Goal: Task Accomplishment & Management: Complete application form

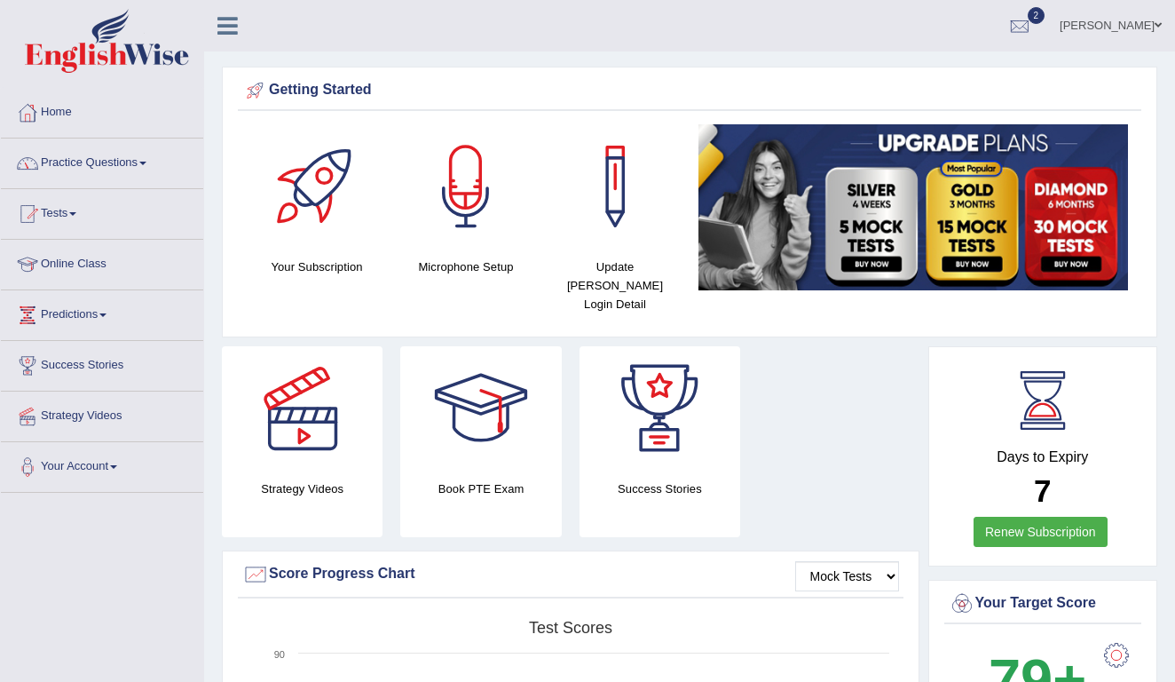
click at [145, 162] on link "Practice Questions" at bounding box center [102, 160] width 202 height 44
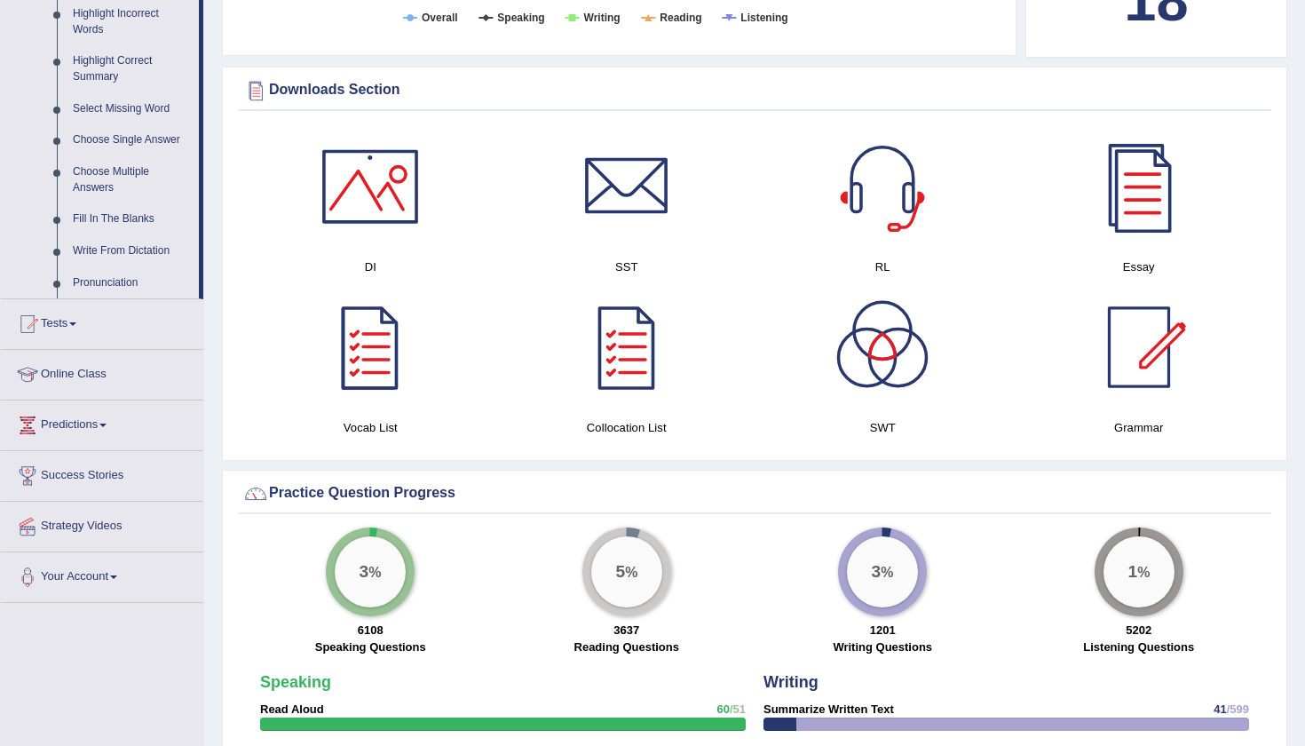
scroll to position [835, 0]
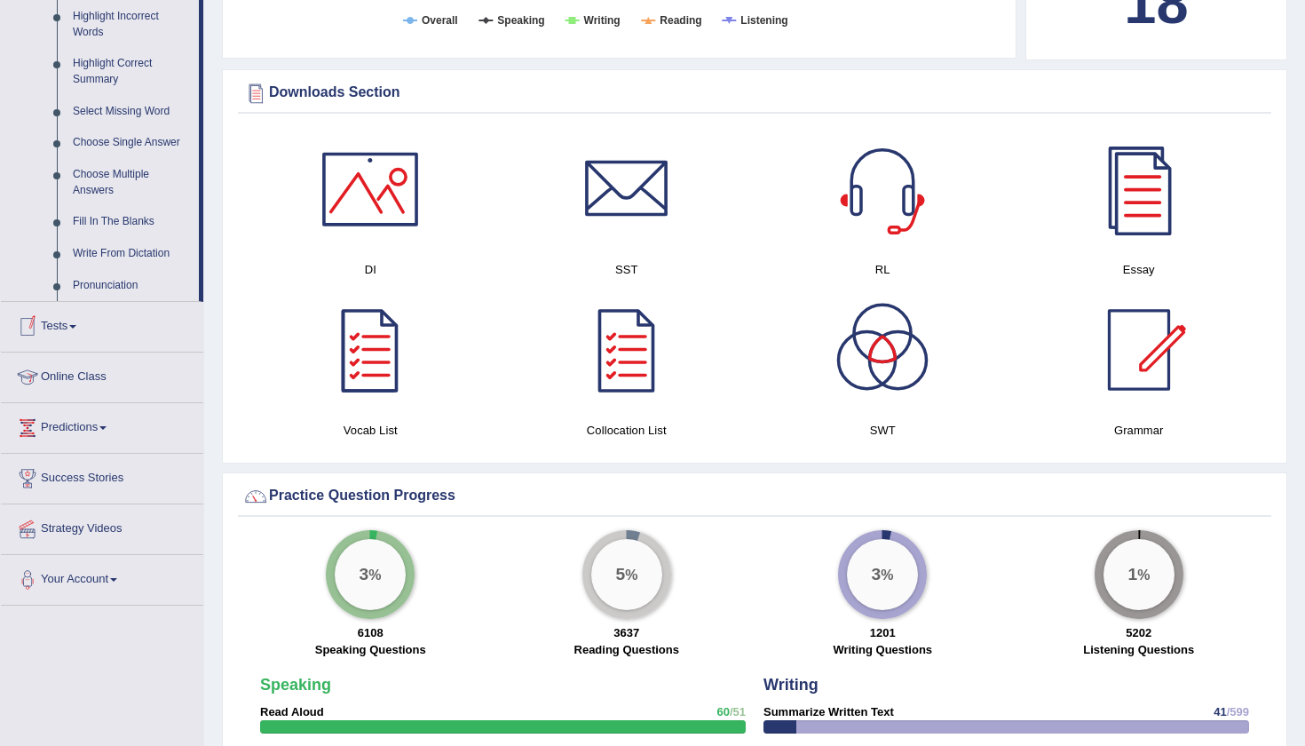
click at [59, 328] on link "Tests" at bounding box center [102, 324] width 202 height 44
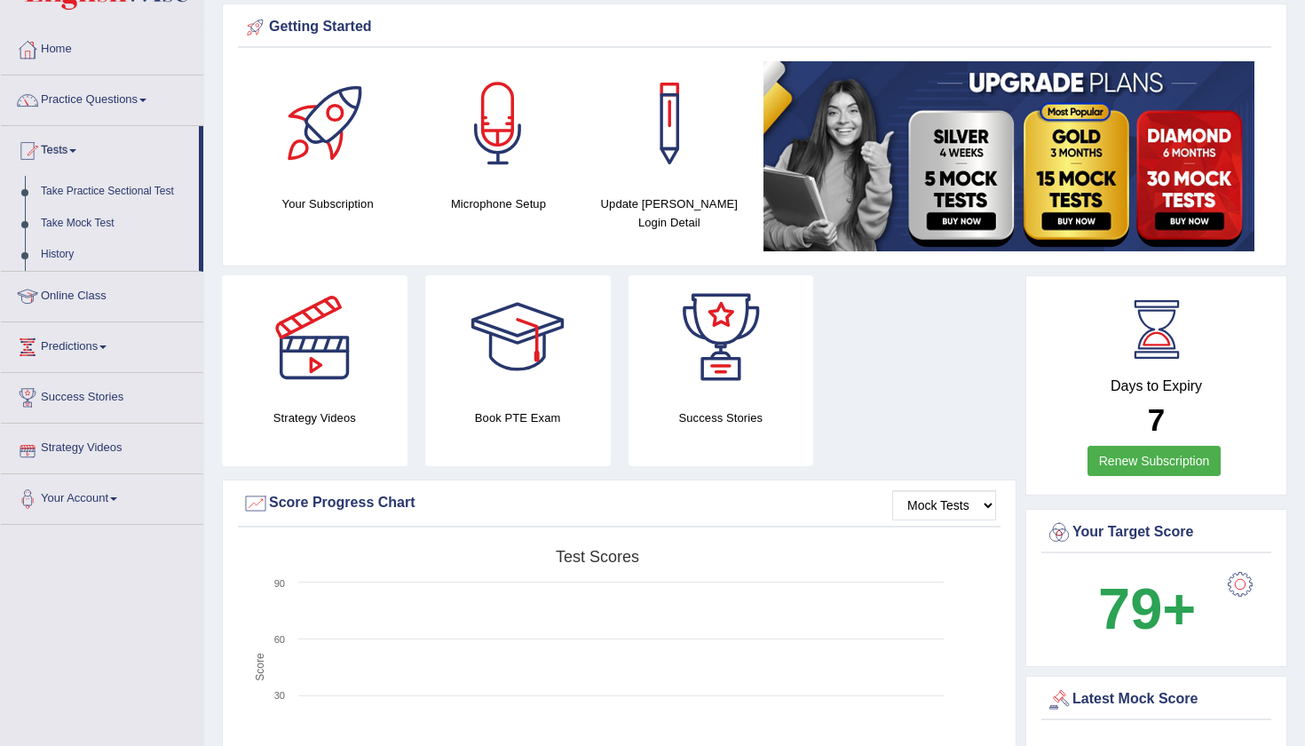
scroll to position [59, 0]
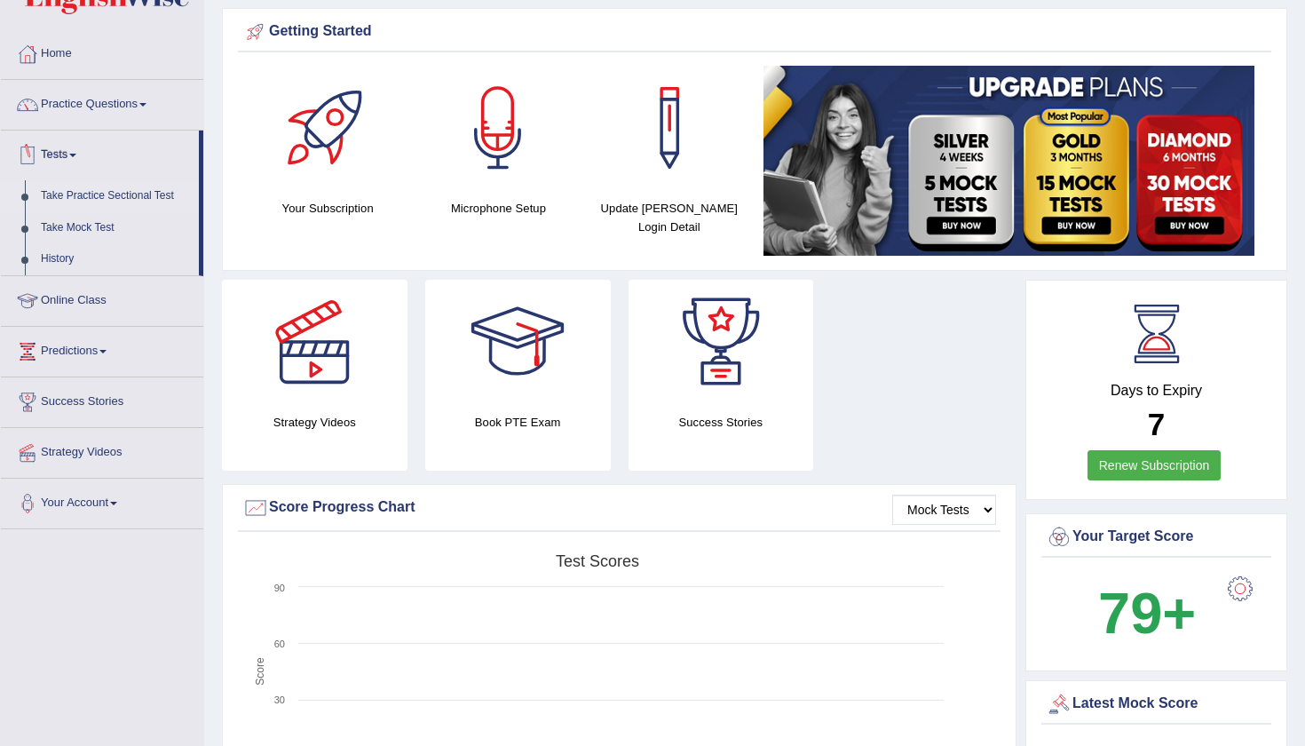
click at [121, 201] on link "Take Practice Sectional Test" at bounding box center [116, 196] width 166 height 32
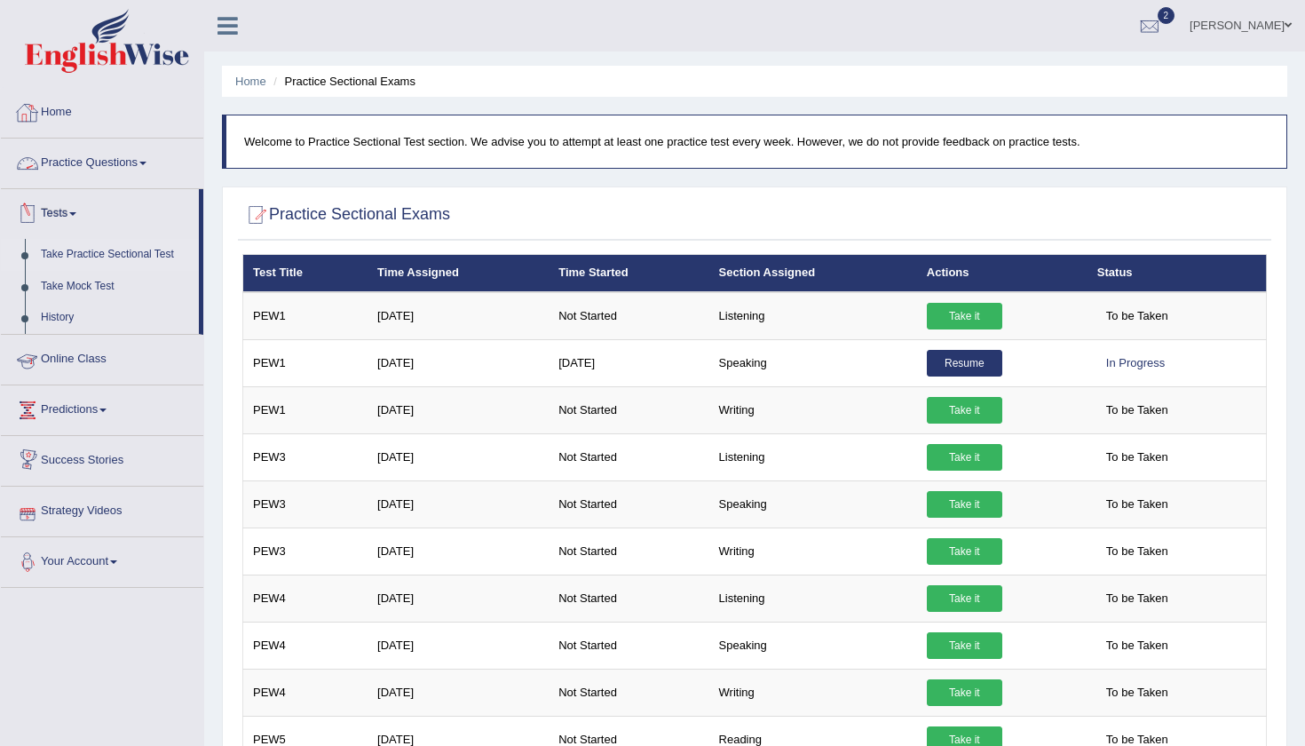
click at [134, 663] on div "Toggle navigation Home Practice Questions Speaking Practice Read Aloud Repeat S…" at bounding box center [652, 681] width 1305 height 1363
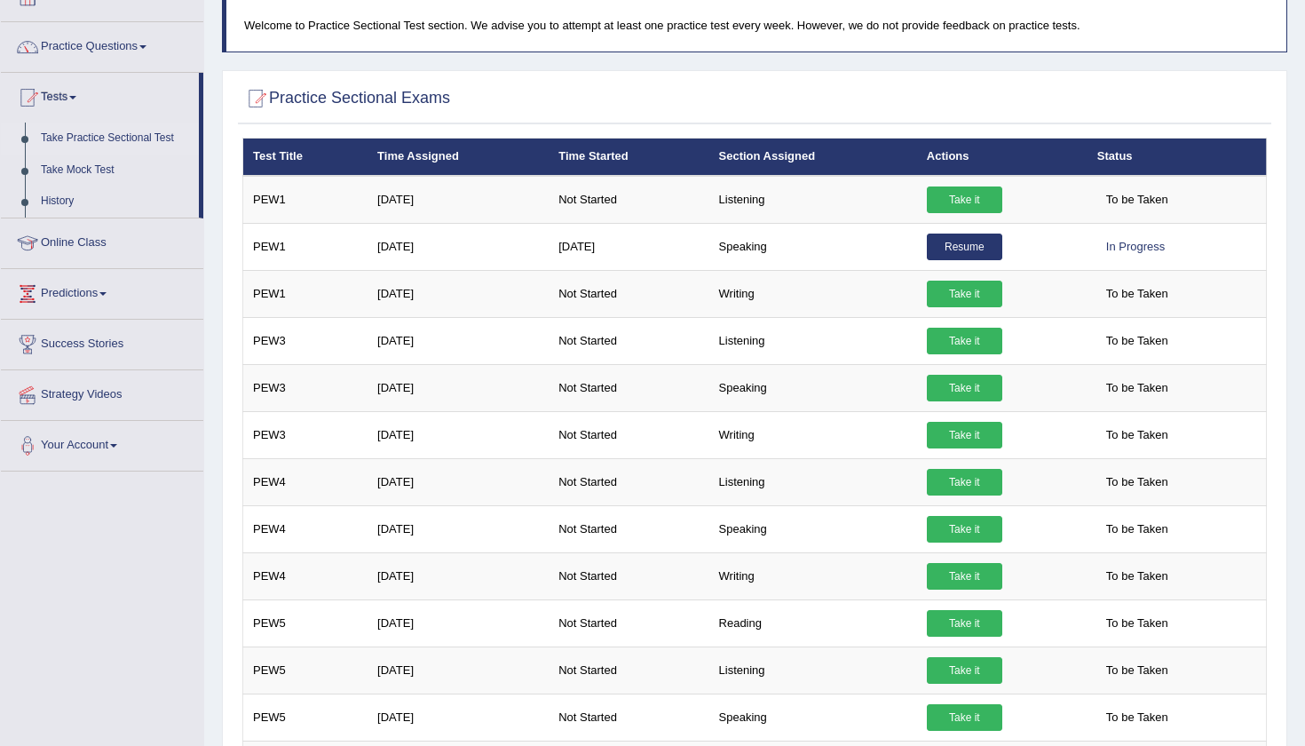
scroll to position [117, 0]
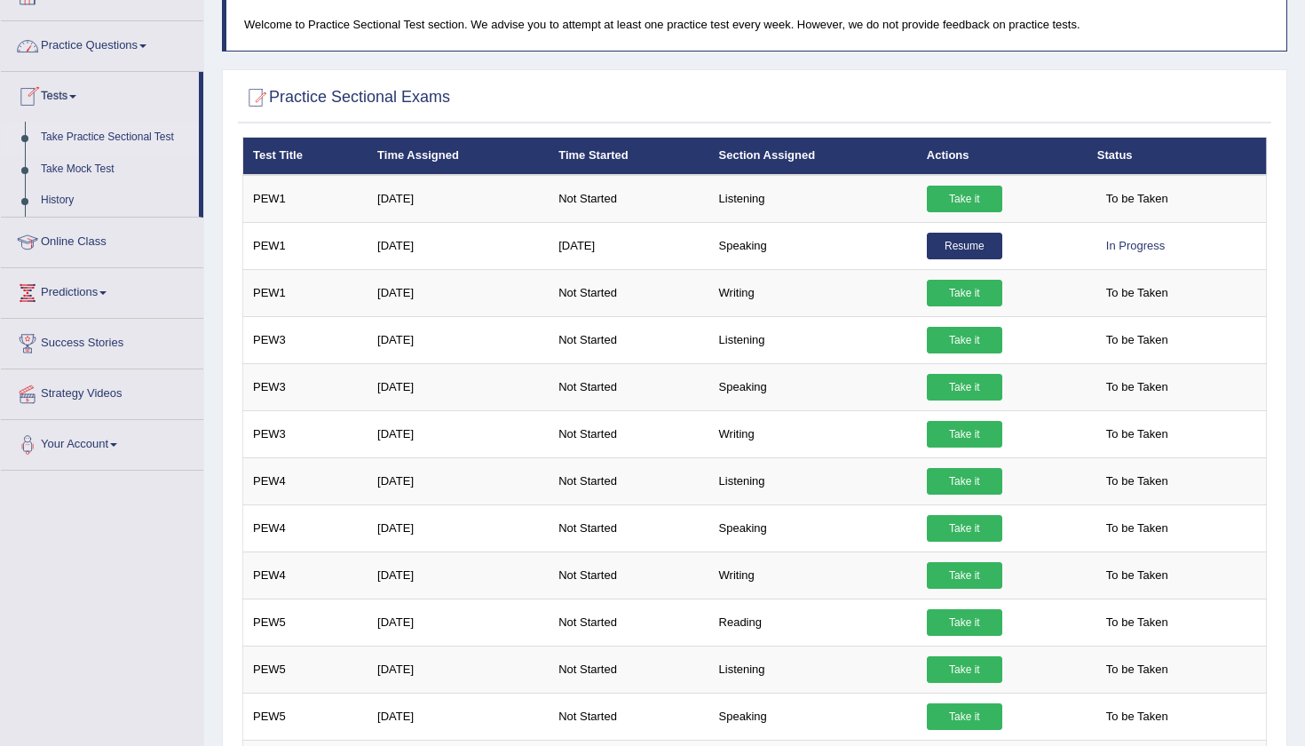
click at [210, 490] on div "Home Practice Sectional Exams Welcome to Practice Sectional Test section. We ad…" at bounding box center [754, 546] width 1101 height 1327
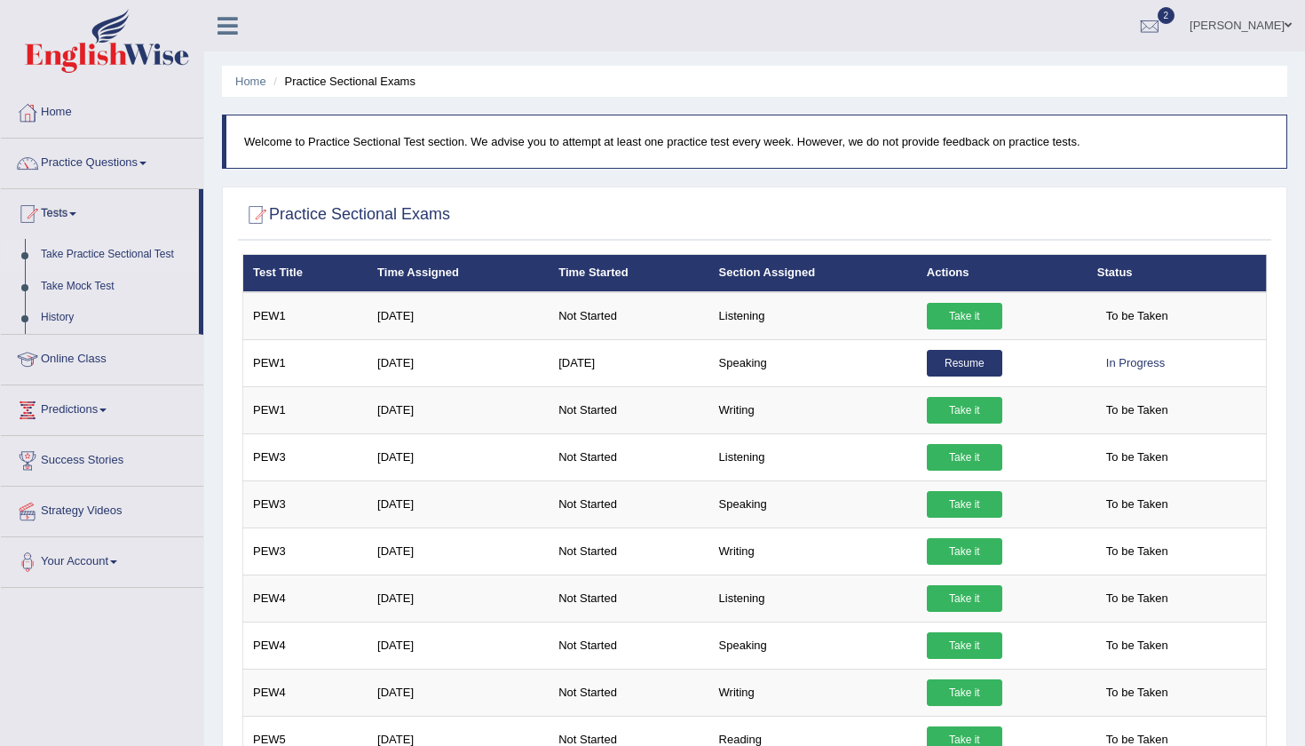
scroll to position [0, 0]
click at [63, 107] on link "Home" at bounding box center [102, 110] width 202 height 44
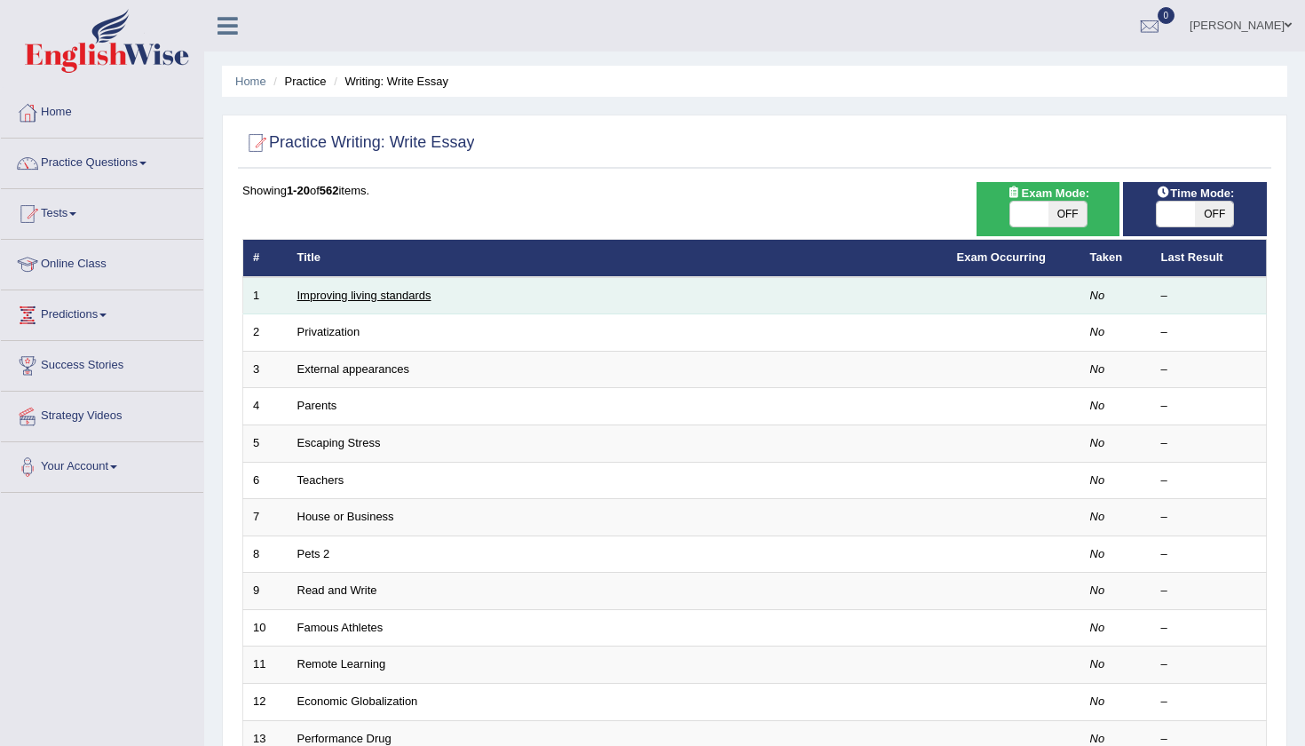
click at [385, 290] on link "Improving living standards" at bounding box center [364, 295] width 134 height 13
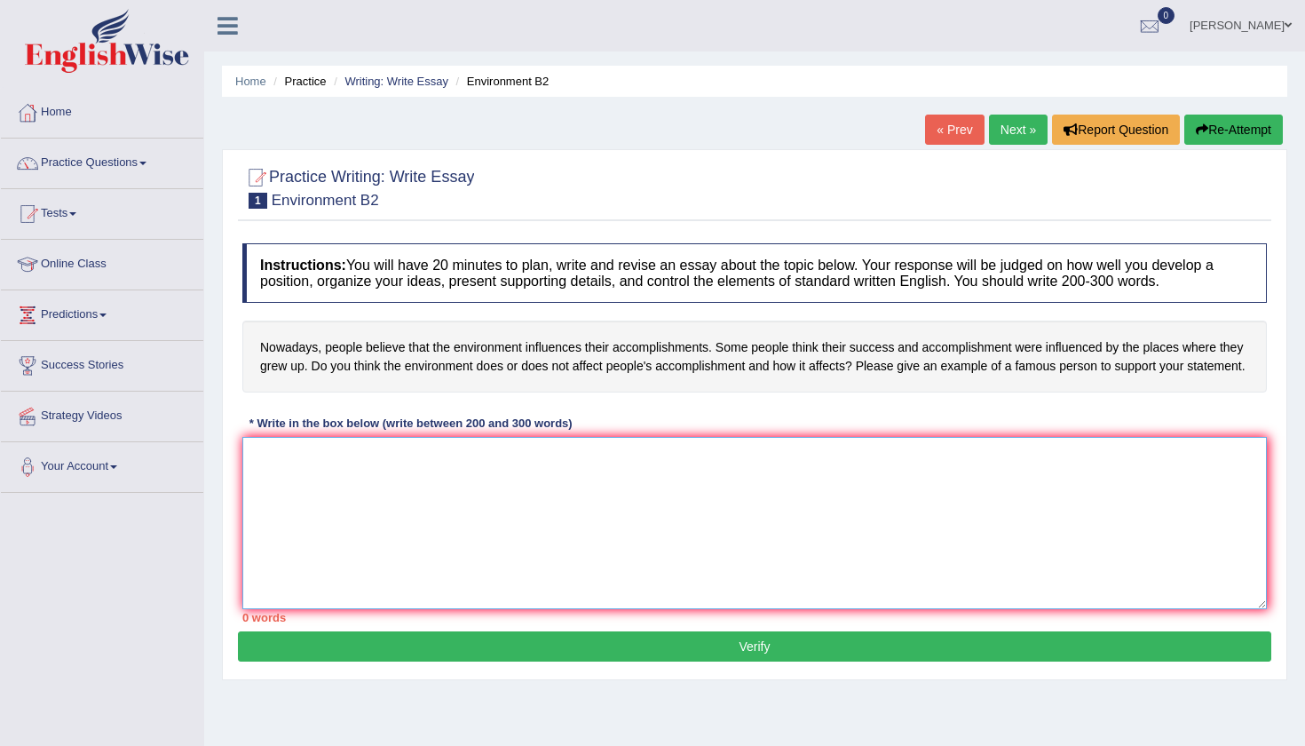
click at [295, 511] on textarea at bounding box center [754, 523] width 1024 height 172
click at [253, 479] on textarea at bounding box center [754, 523] width 1024 height 172
type textarea "T"
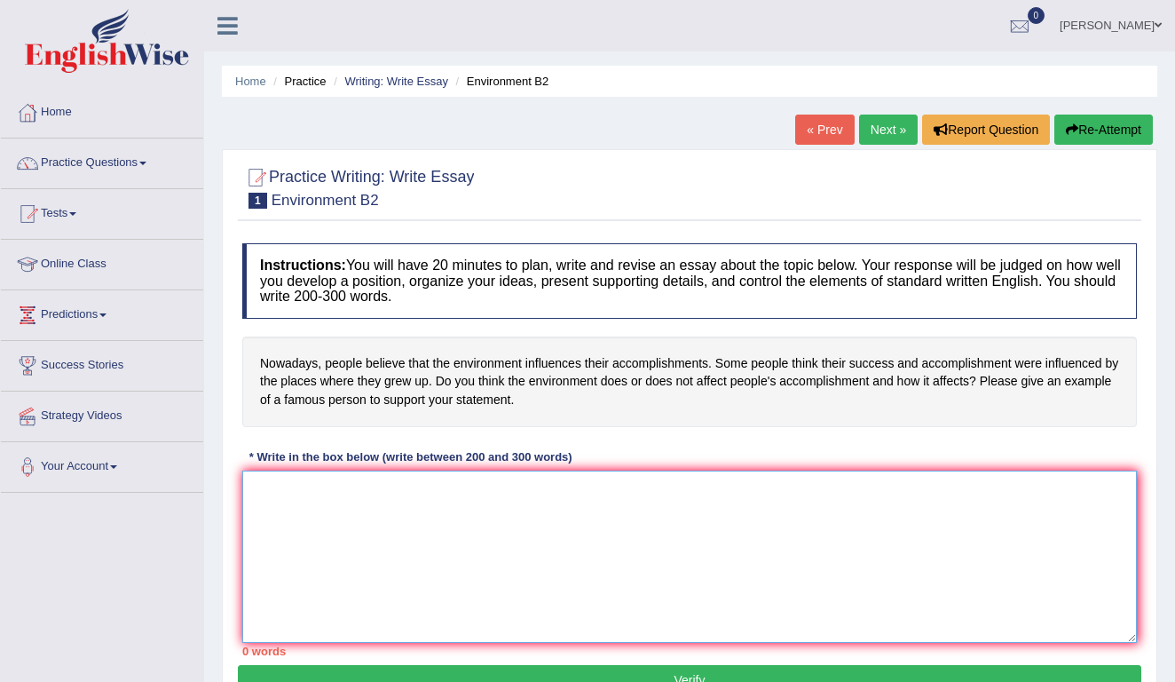
click at [310, 504] on textarea at bounding box center [689, 557] width 895 height 172
paste textarea "The increasing influence of Statement on our lives has ignited numerous discuss…"
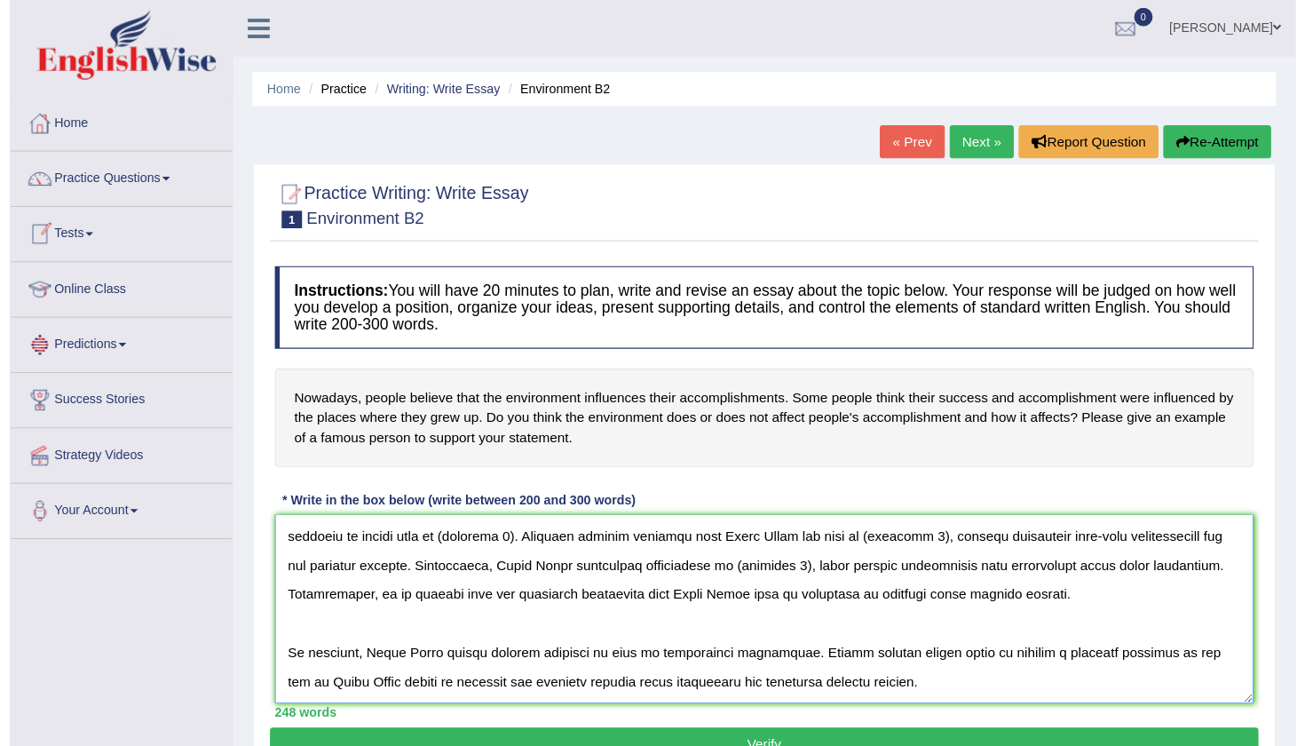
scroll to position [213, 0]
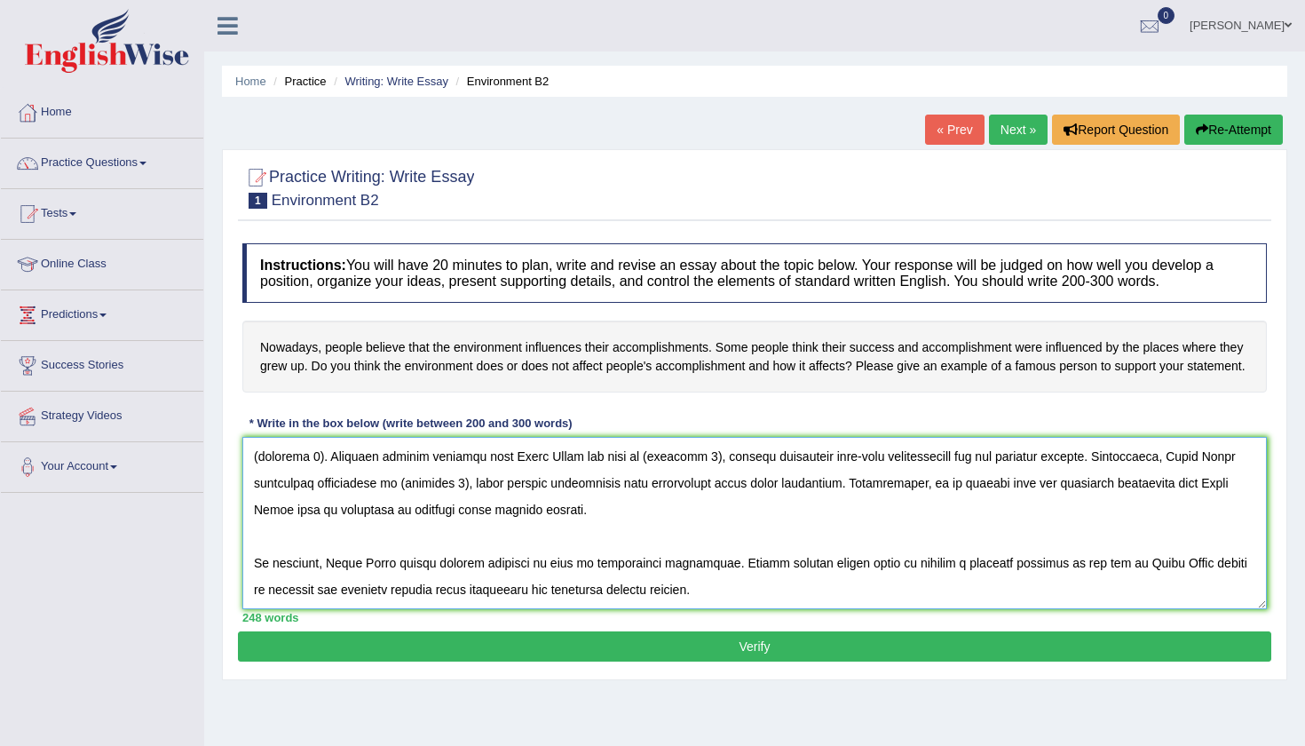
click at [1175, 573] on textarea at bounding box center [754, 523] width 1024 height 172
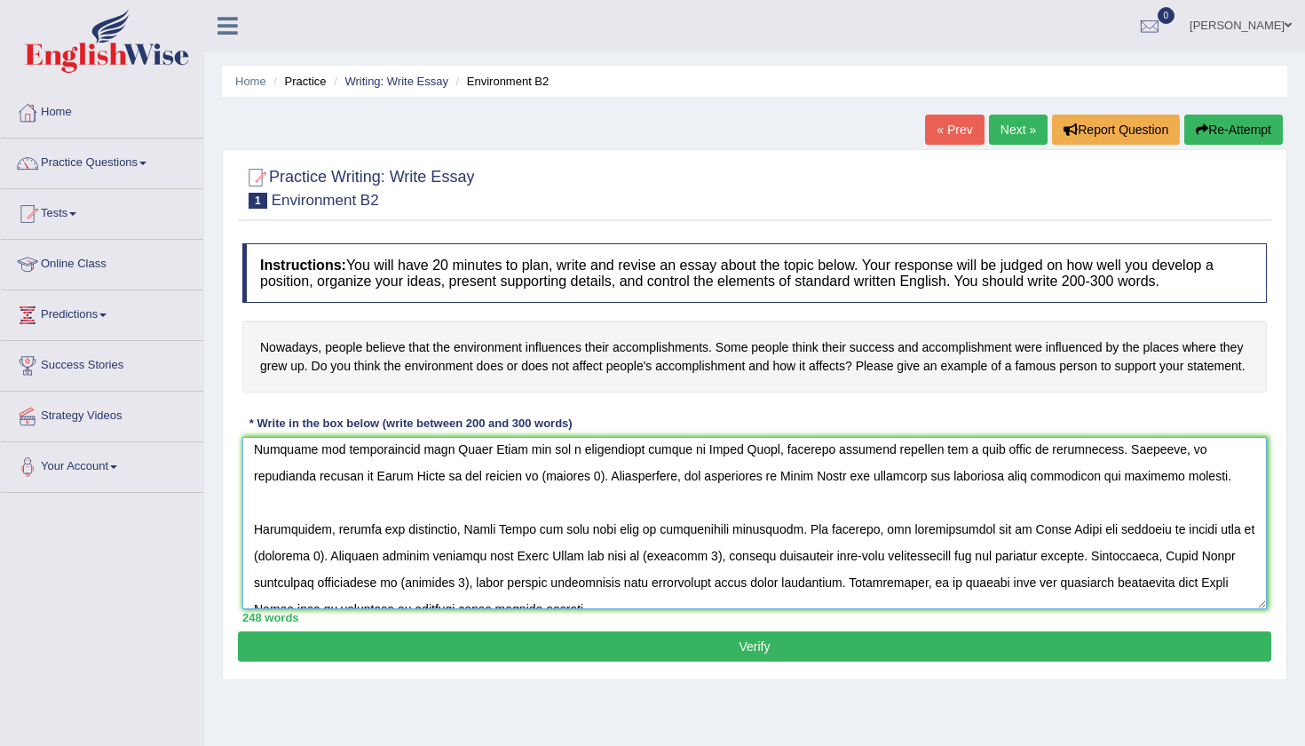
scroll to position [7, 0]
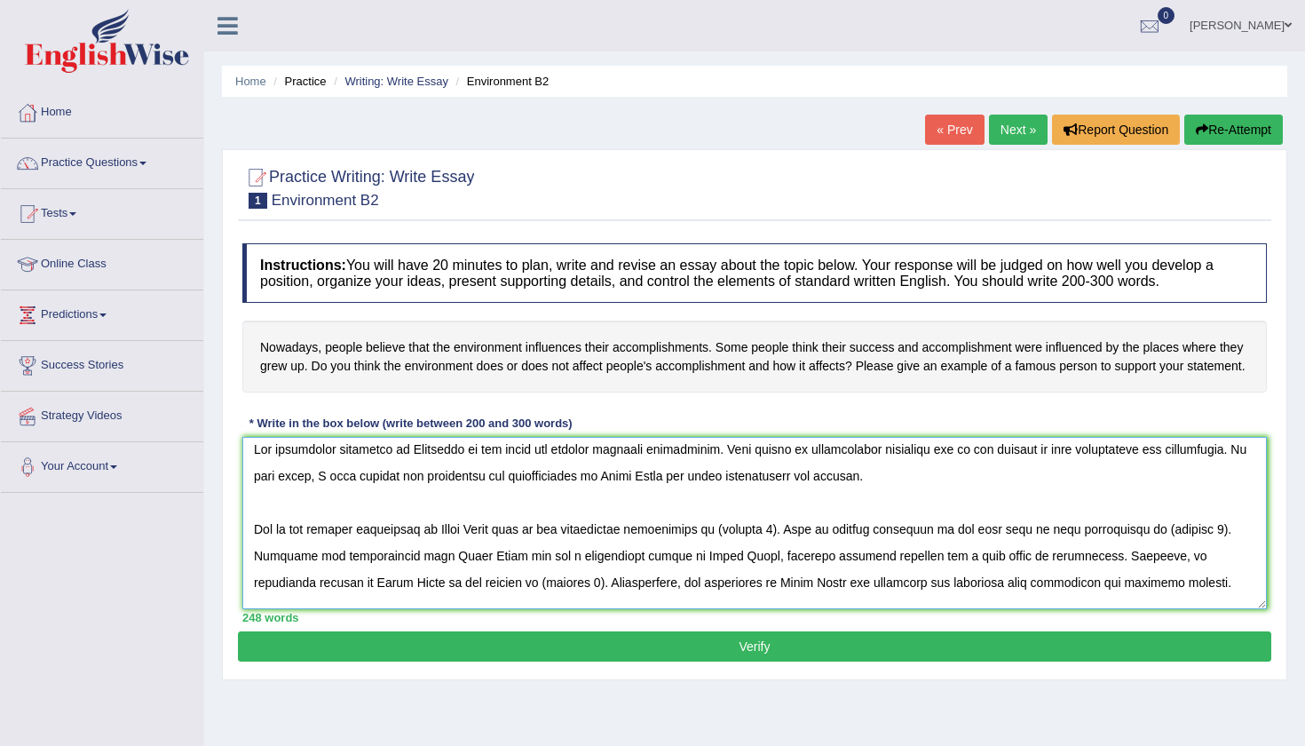
drag, startPoint x: 464, startPoint y: 467, endPoint x: 410, endPoint y: 465, distance: 54.2
click at [410, 465] on textarea at bounding box center [754, 523] width 1024 height 172
click at [539, 465] on textarea at bounding box center [754, 523] width 1024 height 172
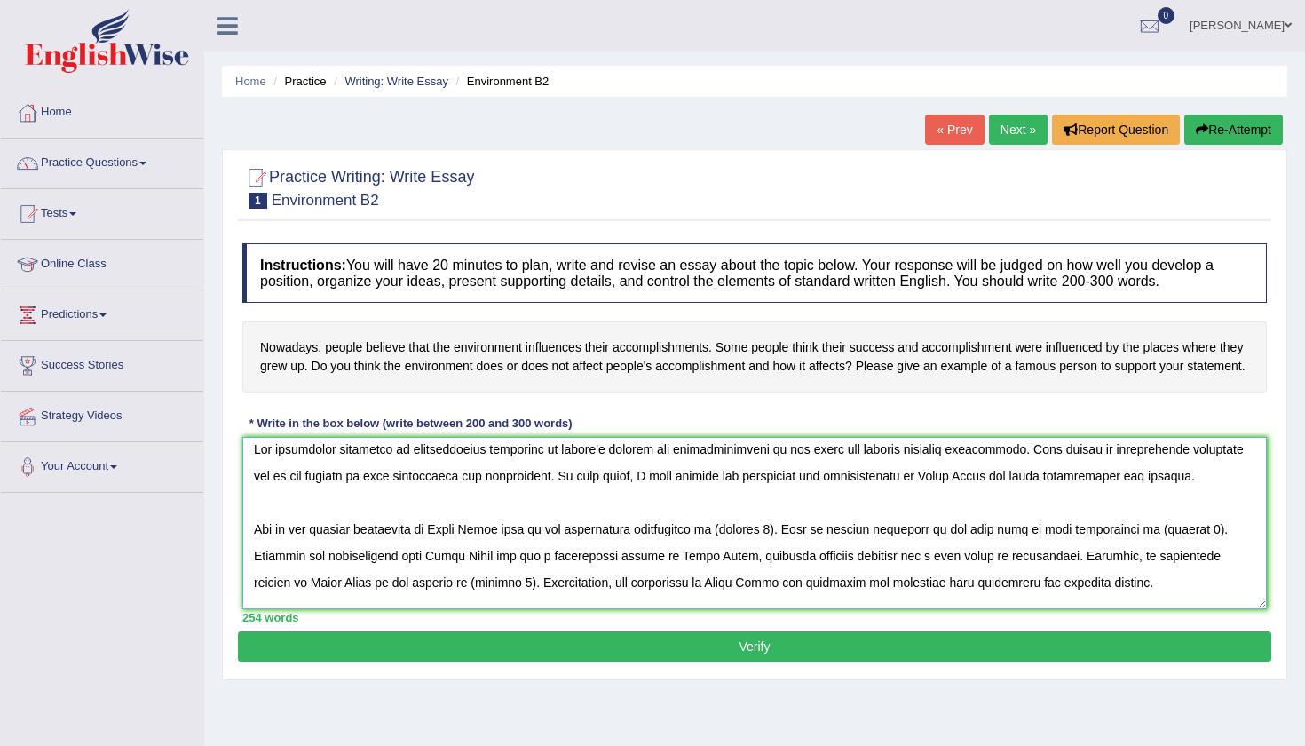
click at [924, 491] on textarea at bounding box center [754, 523] width 1024 height 172
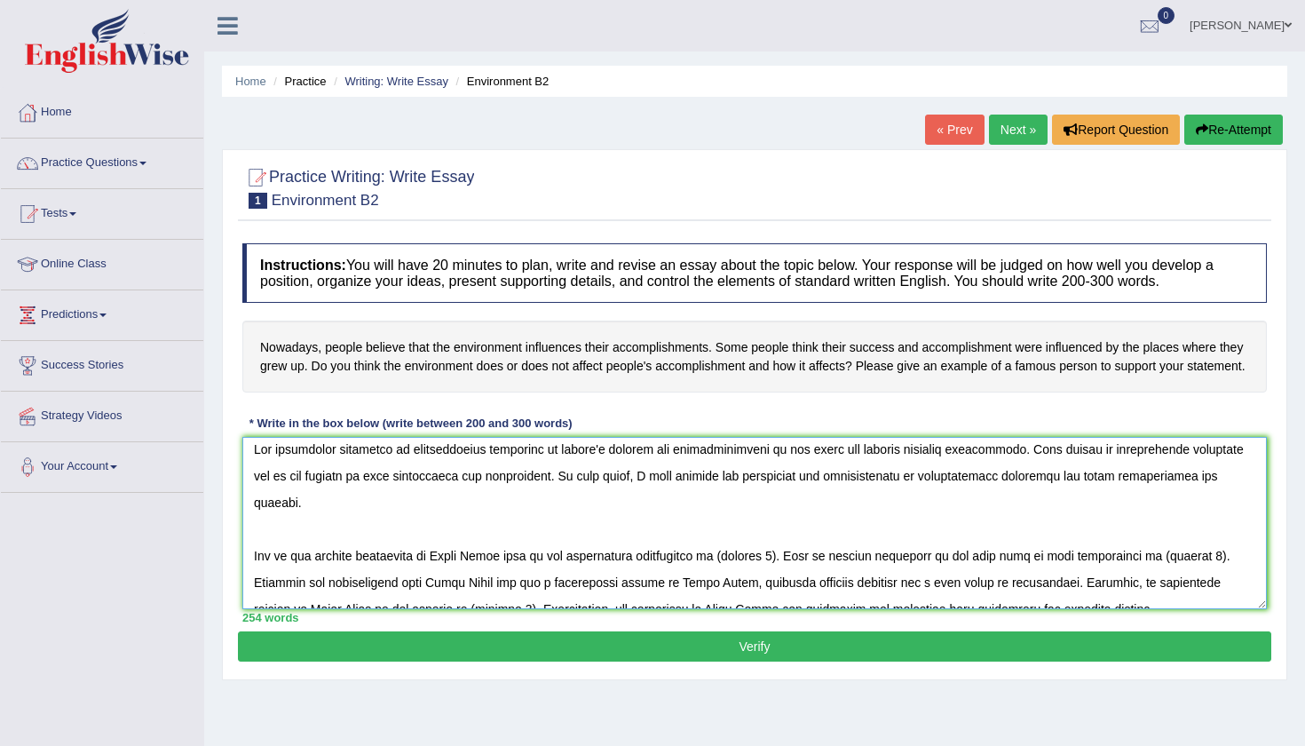
drag, startPoint x: 444, startPoint y: 547, endPoint x: 507, endPoint y: 547, distance: 63.0
click at [508, 547] on textarea at bounding box center [754, 523] width 1024 height 172
drag, startPoint x: 775, startPoint y: 547, endPoint x: 829, endPoint y: 544, distance: 54.2
click at [829, 544] on textarea at bounding box center [754, 523] width 1024 height 172
drag, startPoint x: 336, startPoint y: 572, endPoint x: 376, endPoint y: 572, distance: 40.8
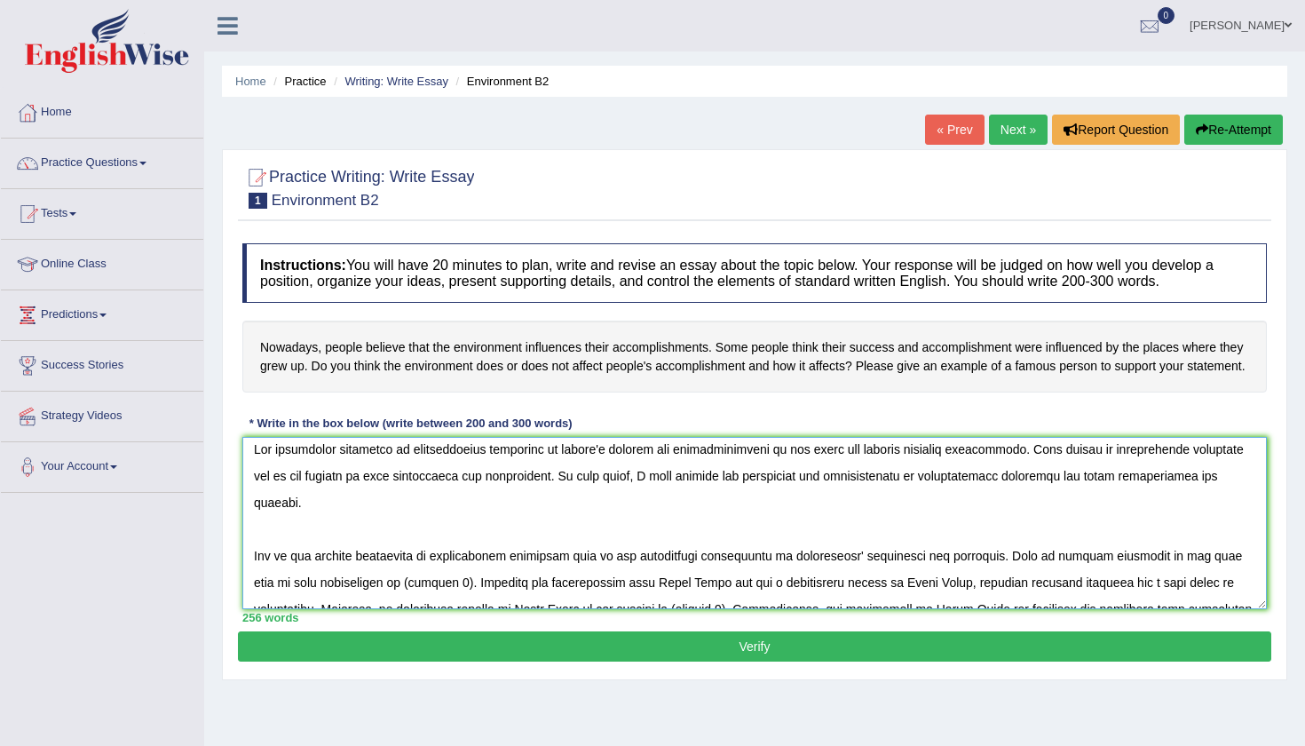
click at [376, 572] on textarea at bounding box center [754, 523] width 1024 height 172
drag, startPoint x: 390, startPoint y: 570, endPoint x: 338, endPoint y: 572, distance: 51.5
click at [337, 572] on textarea at bounding box center [754, 523] width 1024 height 172
drag, startPoint x: 977, startPoint y: 572, endPoint x: 916, endPoint y: 571, distance: 61.3
click at [915, 572] on textarea at bounding box center [754, 523] width 1024 height 172
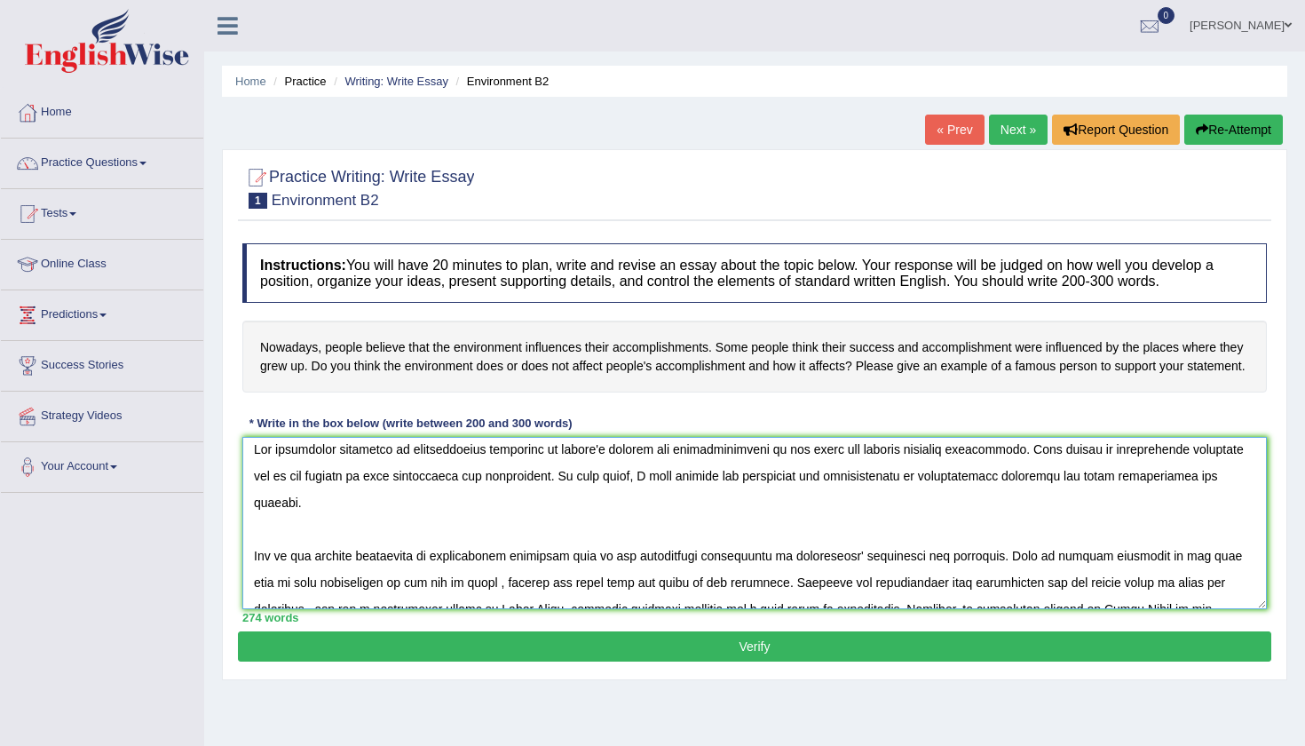
drag, startPoint x: 435, startPoint y: 598, endPoint x: 500, endPoint y: 600, distance: 64.8
click at [500, 600] on textarea at bounding box center [754, 523] width 1024 height 172
click at [654, 601] on textarea at bounding box center [754, 523] width 1024 height 172
click at [780, 579] on textarea at bounding box center [754, 523] width 1024 height 172
click at [1040, 567] on textarea at bounding box center [754, 523] width 1024 height 172
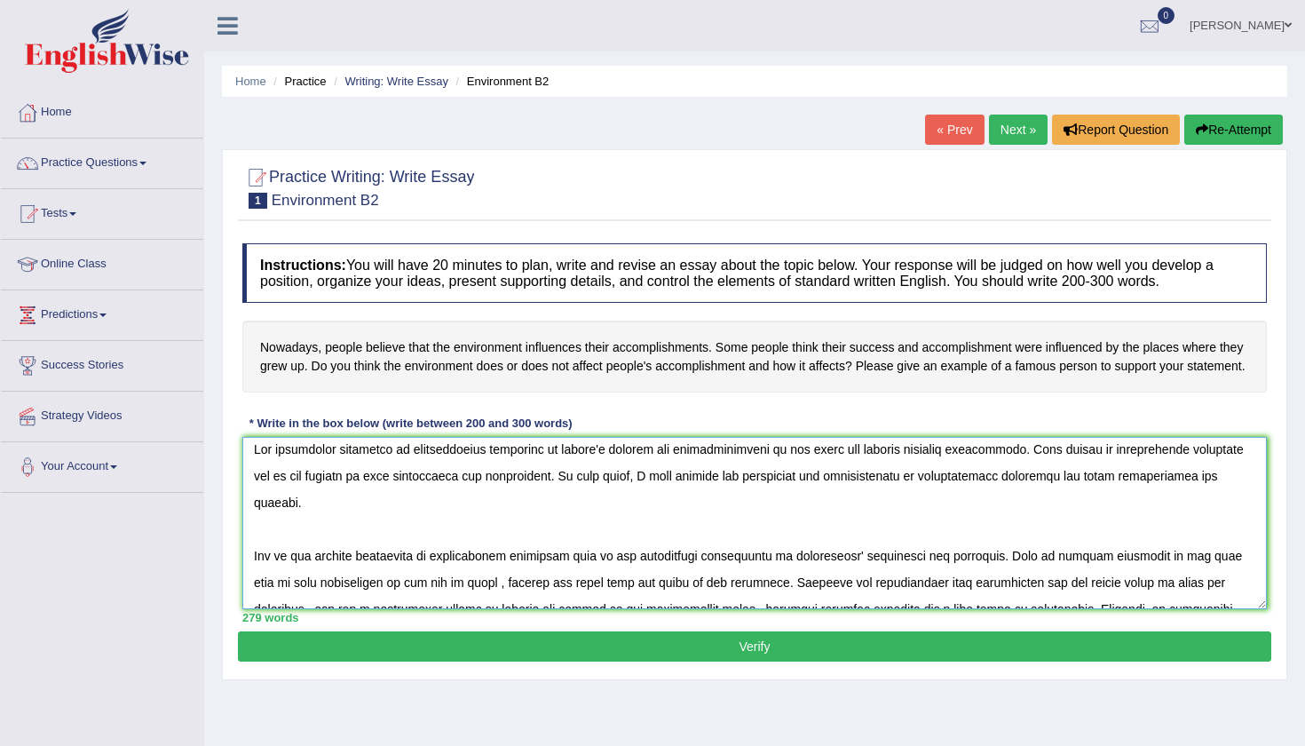
click at [657, 607] on textarea at bounding box center [754, 523] width 1024 height 172
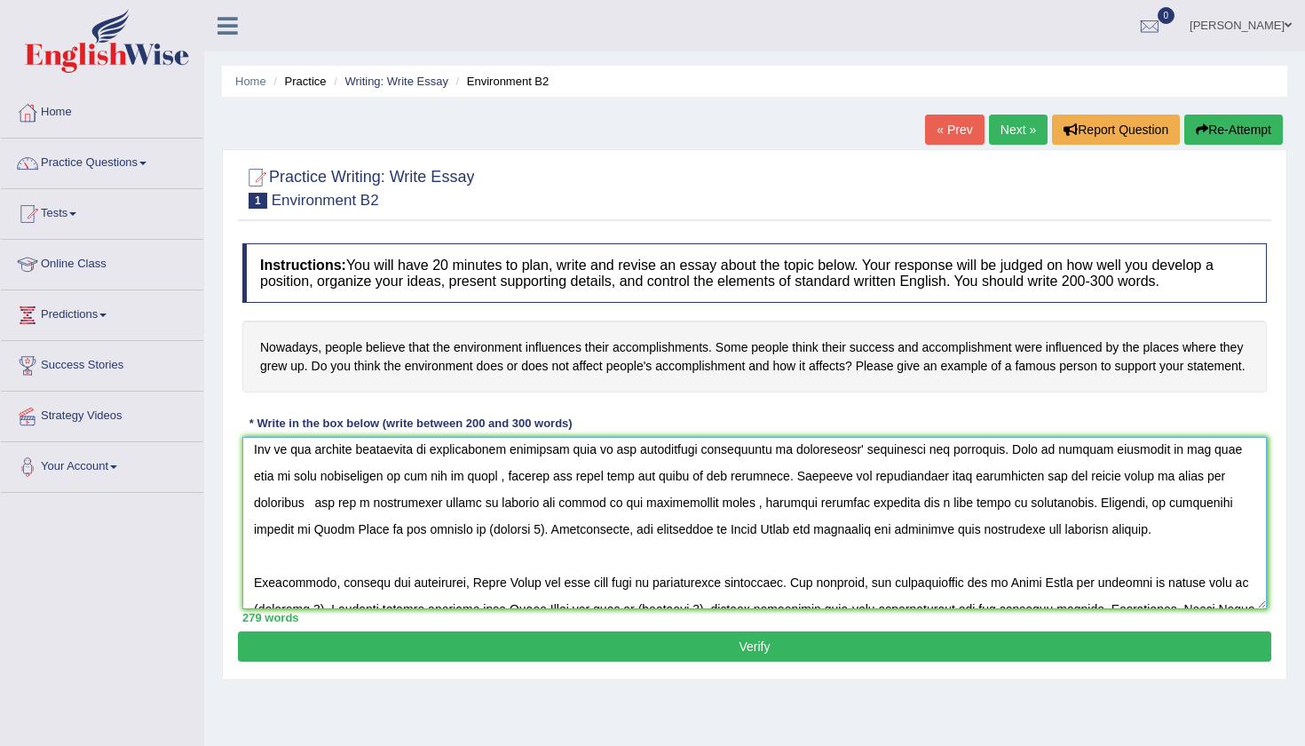
drag, startPoint x: 1203, startPoint y: 494, endPoint x: 330, endPoint y: 500, distance: 872.7
click at [330, 500] on textarea at bounding box center [754, 523] width 1024 height 172
click at [1175, 493] on textarea at bounding box center [754, 523] width 1024 height 172
drag, startPoint x: 472, startPoint y: 518, endPoint x: 525, endPoint y: 524, distance: 52.7
click at [525, 524] on textarea at bounding box center [754, 523] width 1024 height 172
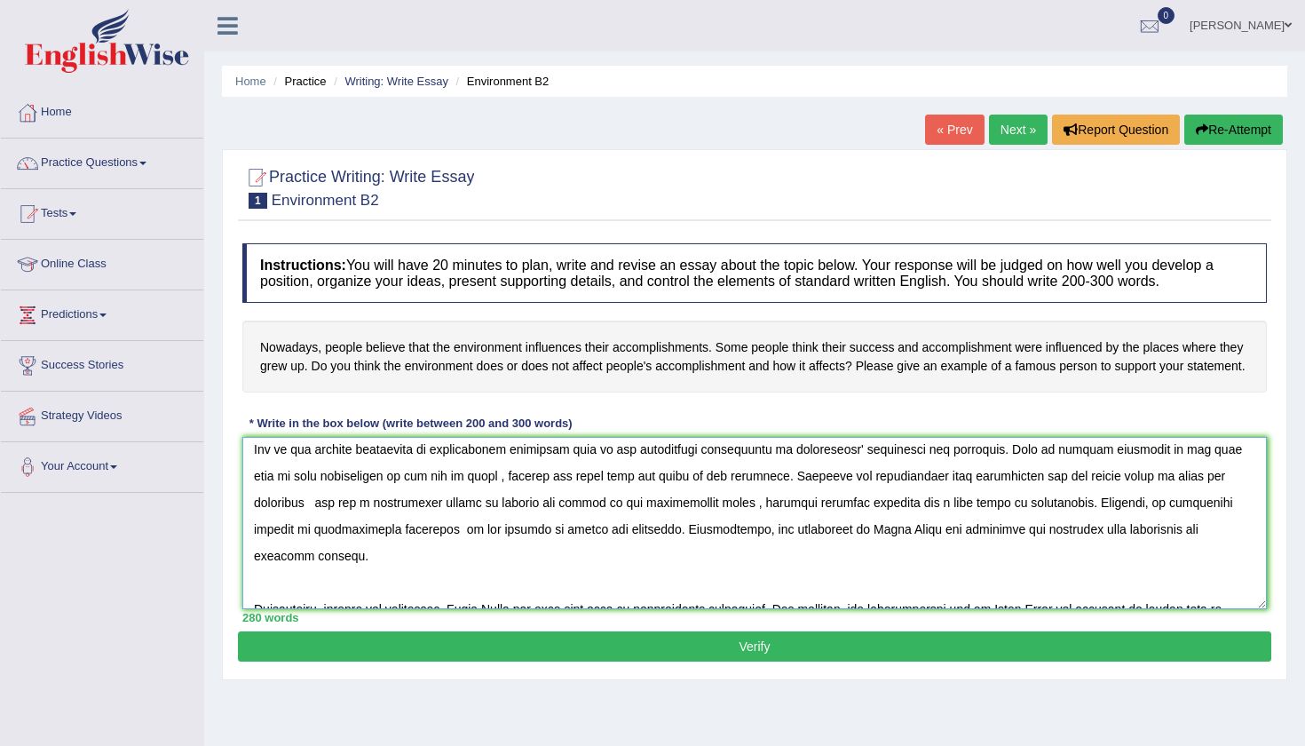
drag, startPoint x: 785, startPoint y: 514, endPoint x: 846, endPoint y: 514, distance: 61.3
click at [846, 514] on textarea at bounding box center [754, 523] width 1024 height 172
click at [972, 575] on textarea at bounding box center [754, 523] width 1024 height 172
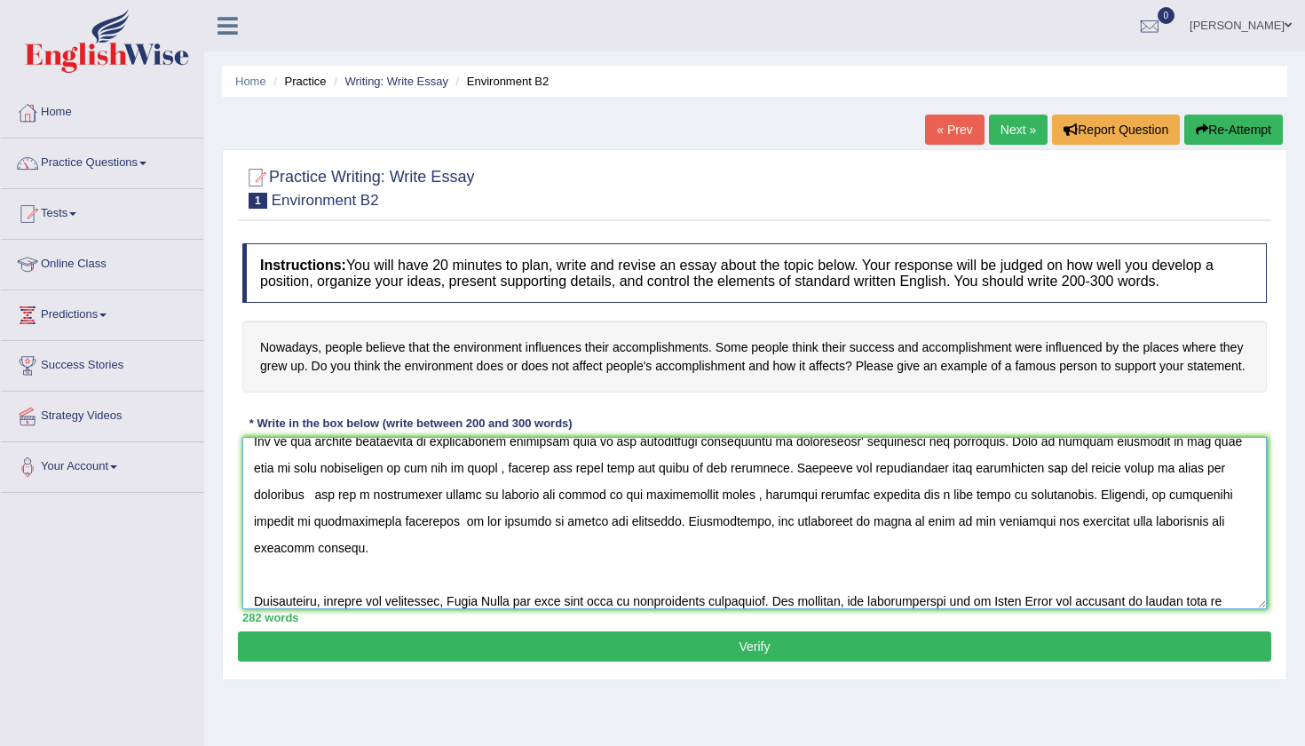
scroll to position [220, 0]
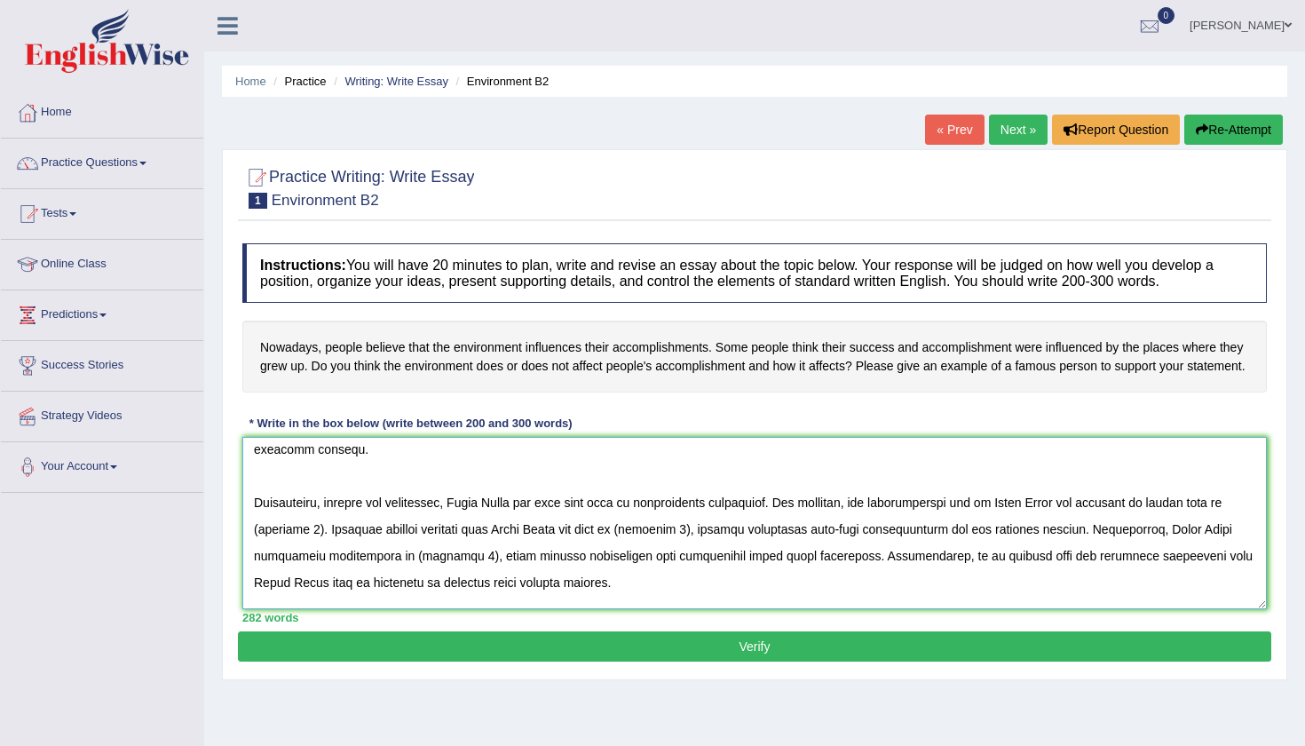
drag, startPoint x: 463, startPoint y: 468, endPoint x: 528, endPoint y: 466, distance: 65.7
click at [528, 469] on textarea at bounding box center [754, 523] width 1024 height 172
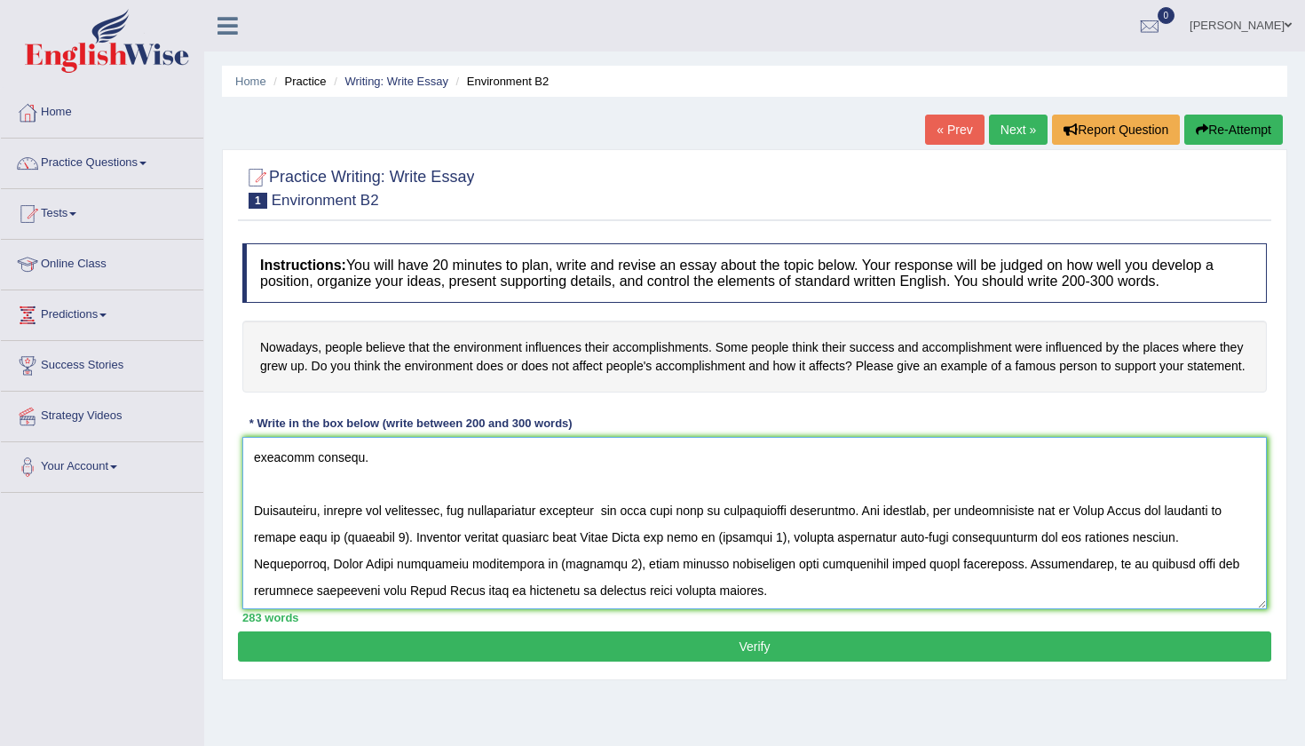
drag, startPoint x: 1088, startPoint y: 472, endPoint x: 1154, endPoint y: 473, distance: 65.7
click at [1154, 473] on textarea at bounding box center [754, 523] width 1024 height 172
drag, startPoint x: 338, startPoint y: 497, endPoint x: 408, endPoint y: 501, distance: 70.2
click at [408, 501] on textarea at bounding box center [754, 523] width 1024 height 172
drag, startPoint x: 675, startPoint y: 498, endPoint x: 746, endPoint y: 502, distance: 71.2
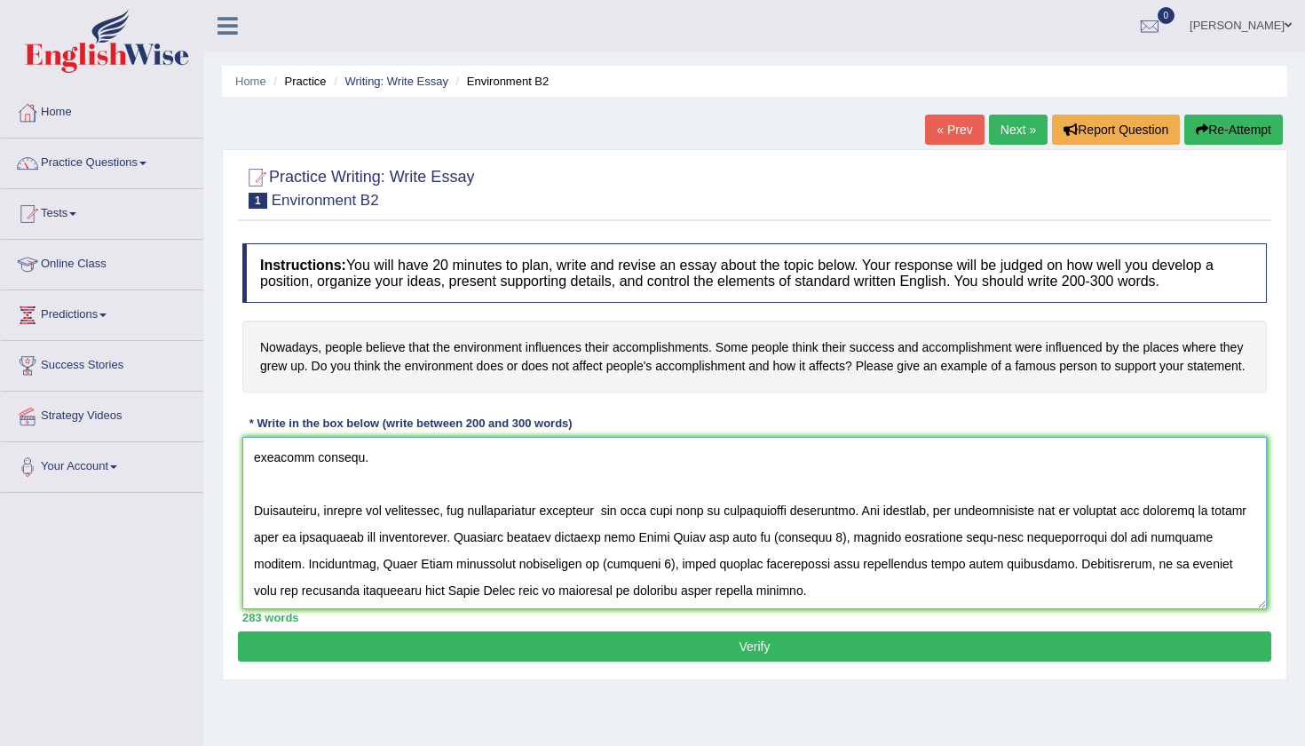
click at [746, 502] on textarea at bounding box center [754, 523] width 1024 height 172
drag, startPoint x: 906, startPoint y: 498, endPoint x: 976, endPoint y: 504, distance: 70.4
click at [976, 504] on textarea at bounding box center [754, 523] width 1024 height 172
click at [835, 500] on textarea at bounding box center [754, 523] width 1024 height 172
click at [901, 502] on textarea at bounding box center [754, 523] width 1024 height 172
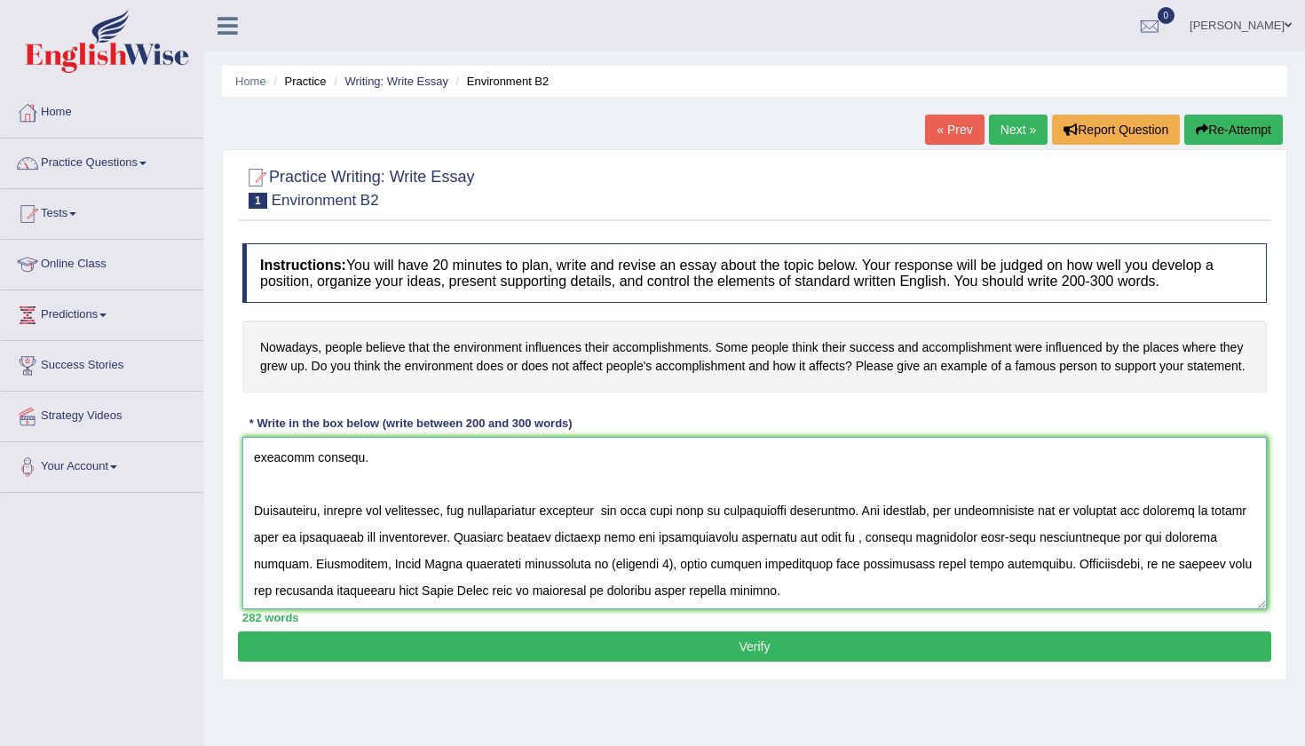
drag, startPoint x: 407, startPoint y: 502, endPoint x: 380, endPoint y: 502, distance: 27.5
click at [380, 502] on textarea at bounding box center [754, 523] width 1024 height 172
click at [409, 502] on textarea at bounding box center [754, 523] width 1024 height 172
click at [477, 501] on textarea at bounding box center [754, 523] width 1024 height 172
click at [986, 502] on textarea at bounding box center [754, 523] width 1024 height 172
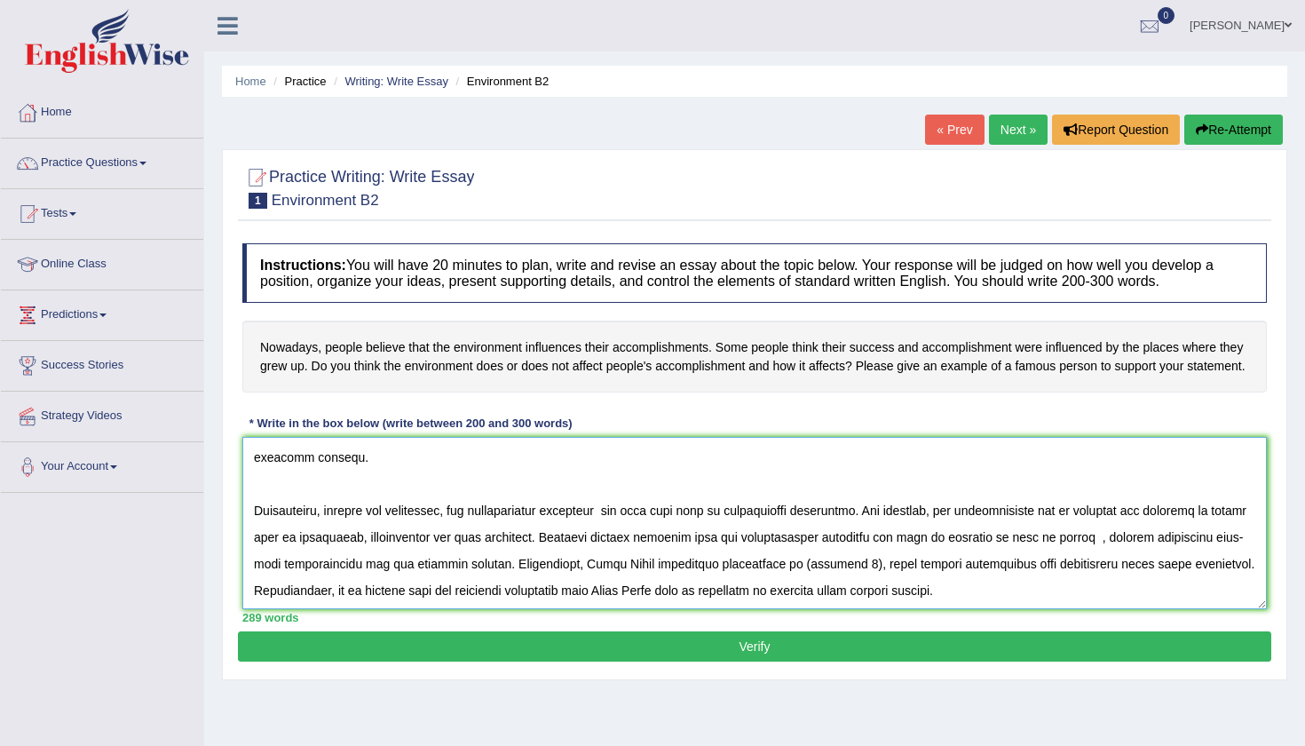
drag, startPoint x: 597, startPoint y: 528, endPoint x: 660, endPoint y: 529, distance: 63.9
click at [660, 529] on textarea at bounding box center [754, 523] width 1024 height 172
click at [970, 524] on textarea at bounding box center [754, 523] width 1024 height 172
click at [759, 527] on textarea at bounding box center [754, 523] width 1024 height 172
drag, startPoint x: 658, startPoint y: 552, endPoint x: 725, endPoint y: 551, distance: 67.5
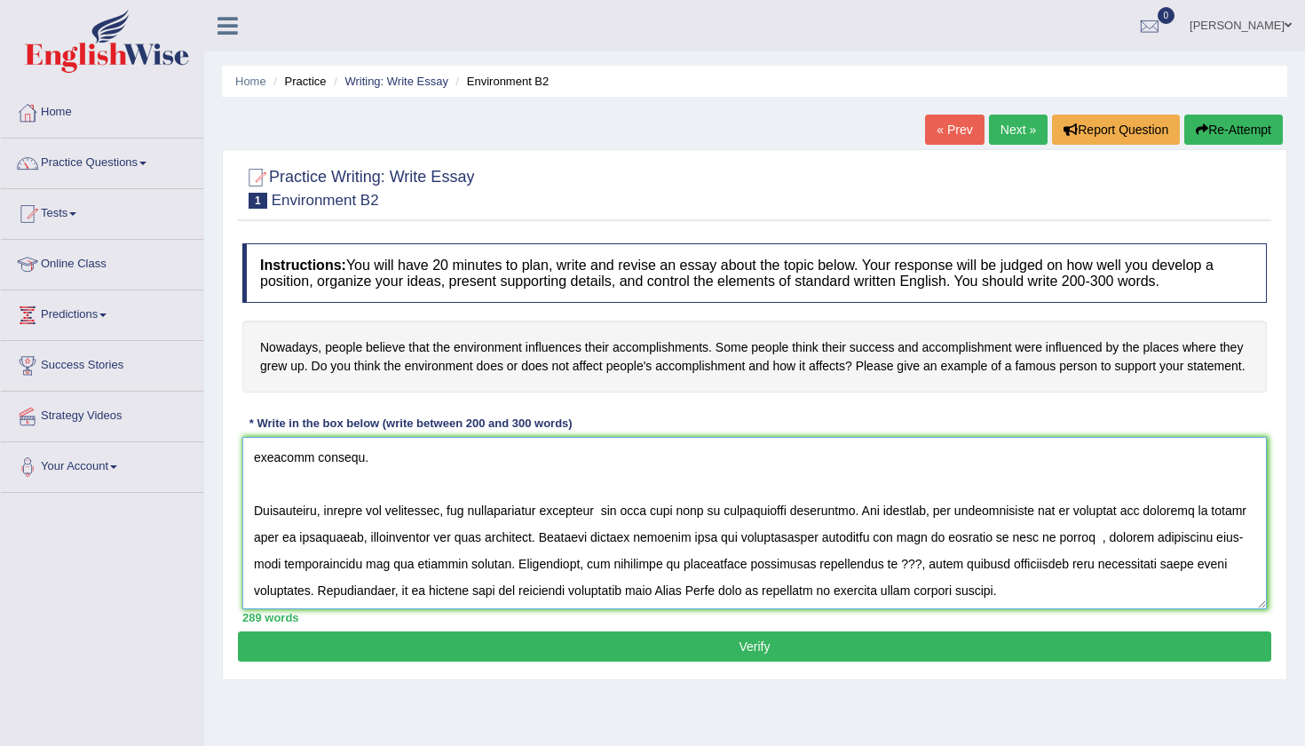
click at [725, 551] on textarea at bounding box center [754, 523] width 1024 height 172
click at [692, 550] on textarea at bounding box center [754, 523] width 1024 height 172
click at [796, 551] on textarea at bounding box center [754, 523] width 1024 height 172
click at [842, 551] on textarea at bounding box center [754, 523] width 1024 height 172
click at [954, 609] on textarea at bounding box center [754, 523] width 1024 height 172
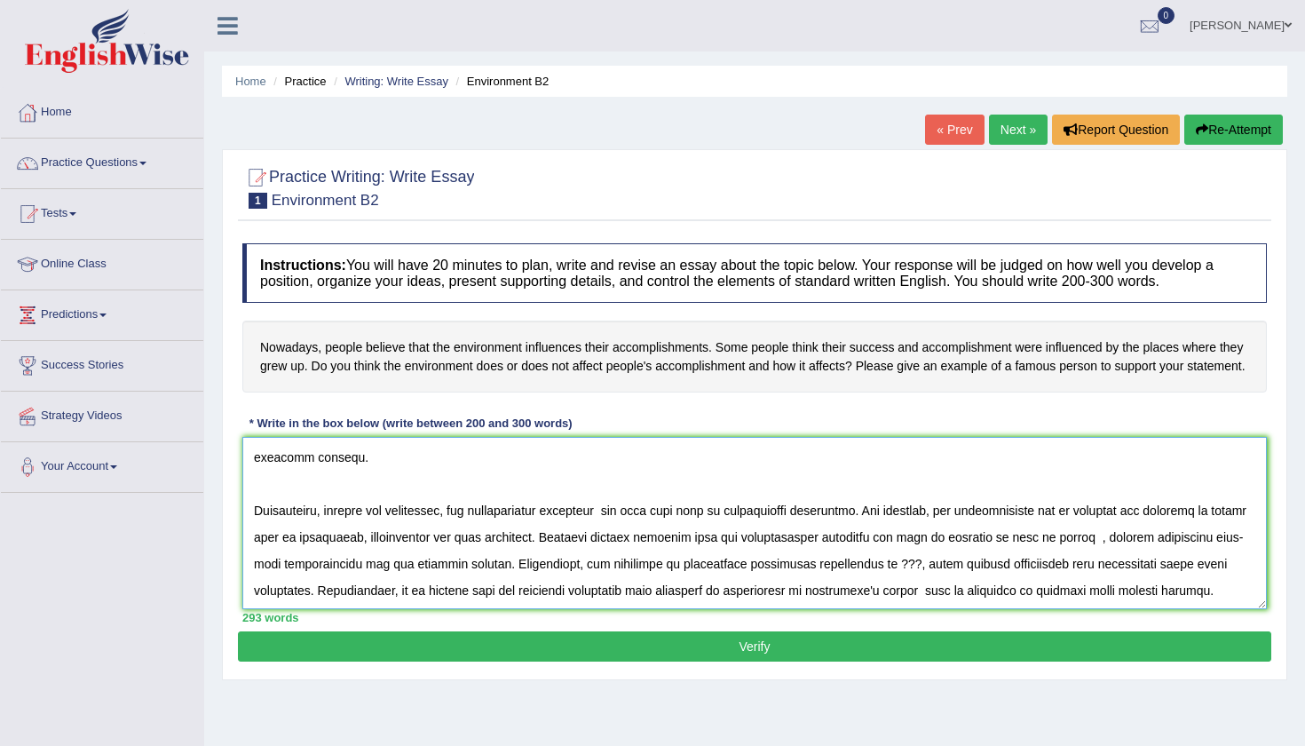
drag, startPoint x: 328, startPoint y: 605, endPoint x: 397, endPoint y: 606, distance: 69.3
click at [397, 606] on textarea at bounding box center [754, 523] width 1024 height 172
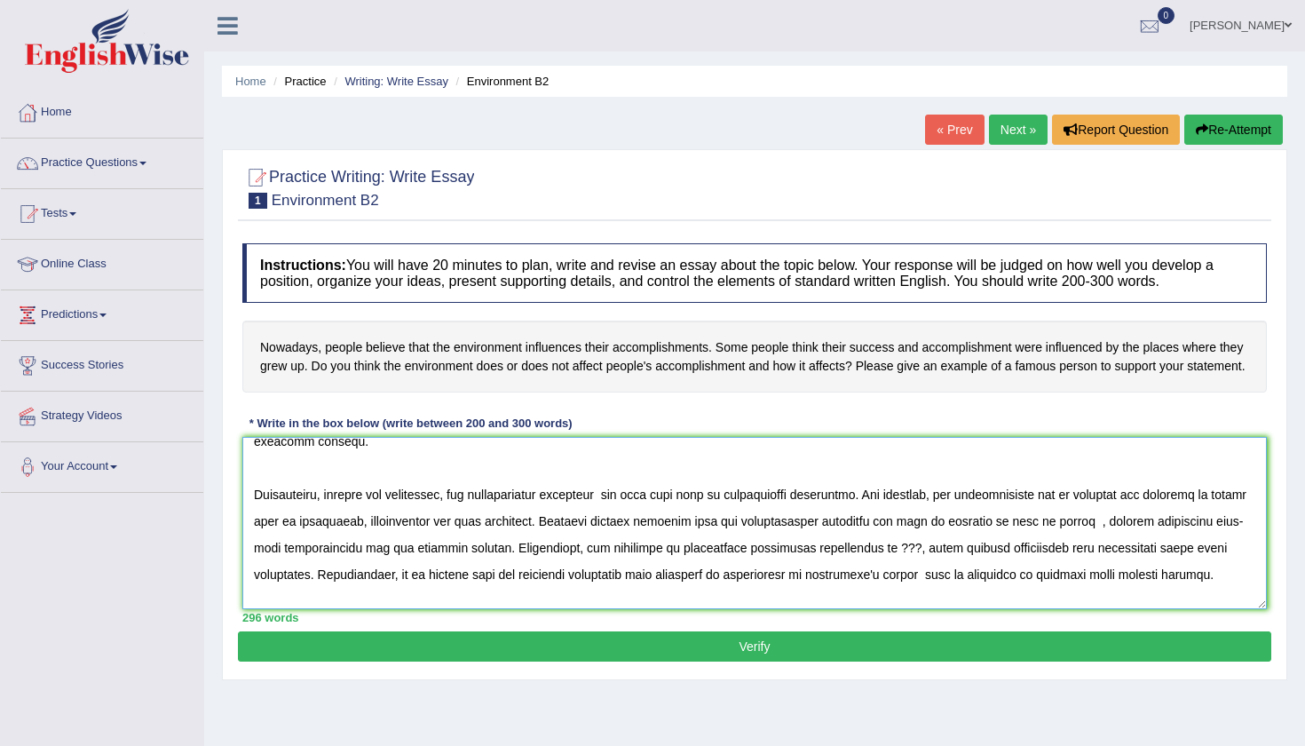
drag, startPoint x: 249, startPoint y: 614, endPoint x: 320, endPoint y: 617, distance: 71.1
click at [320, 609] on textarea at bounding box center [754, 523] width 1024 height 172
drag, startPoint x: 1154, startPoint y: 591, endPoint x: 1208, endPoint y: 594, distance: 54.2
click at [1175, 594] on textarea at bounding box center [754, 523] width 1024 height 172
drag, startPoint x: 1172, startPoint y: 589, endPoint x: 1237, endPoint y: 589, distance: 64.8
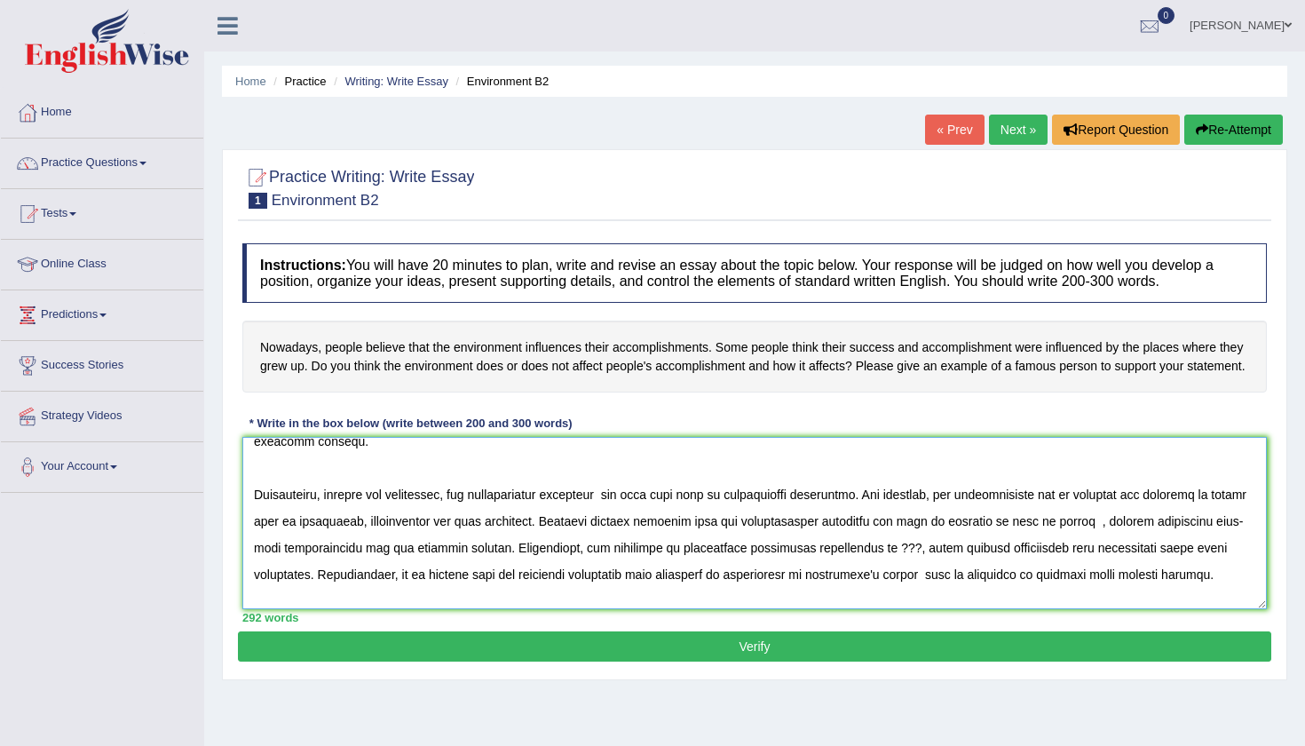
click at [1175, 589] on textarea at bounding box center [754, 523] width 1024 height 172
click at [1154, 594] on textarea at bounding box center [754, 523] width 1024 height 172
click at [622, 462] on textarea at bounding box center [754, 523] width 1024 height 172
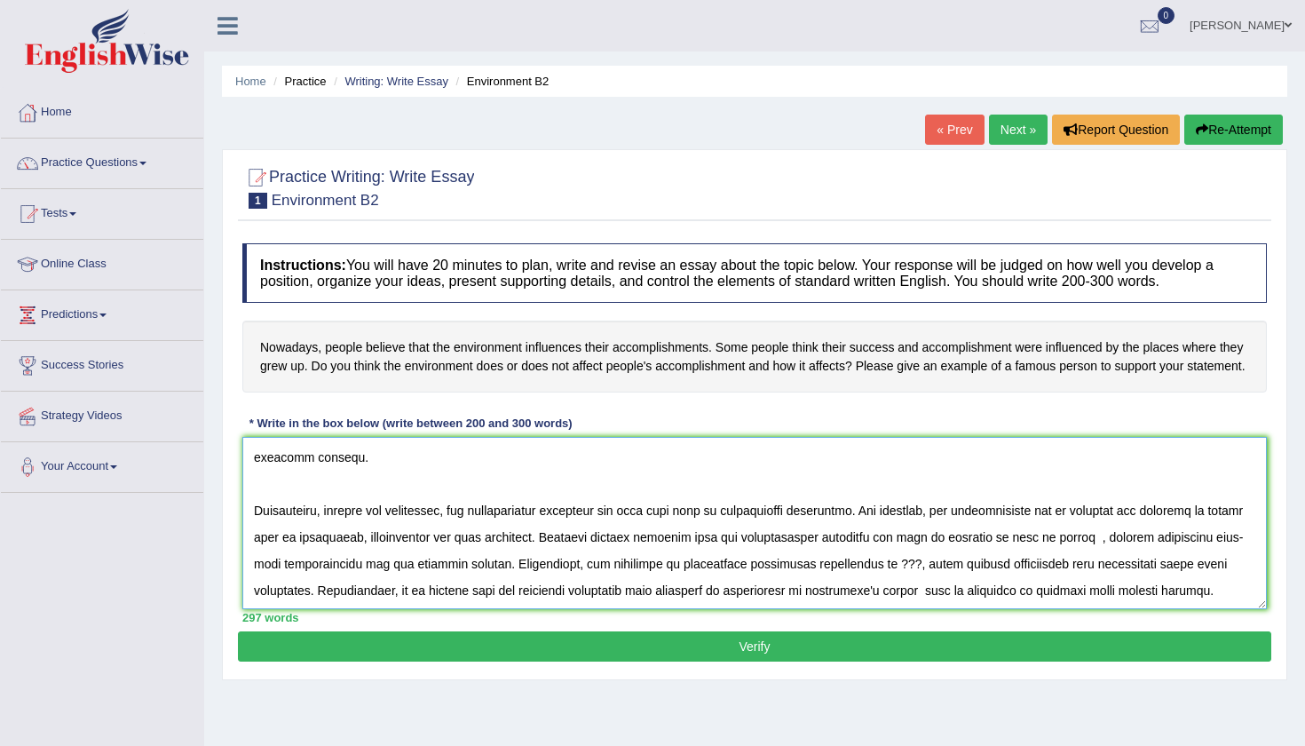
drag, startPoint x: 919, startPoint y: 524, endPoint x: 898, endPoint y: 525, distance: 21.3
click at [898, 525] on textarea at bounding box center [754, 523] width 1024 height 172
click at [1135, 501] on textarea at bounding box center [754, 523] width 1024 height 172
click at [353, 581] on textarea at bounding box center [754, 523] width 1024 height 172
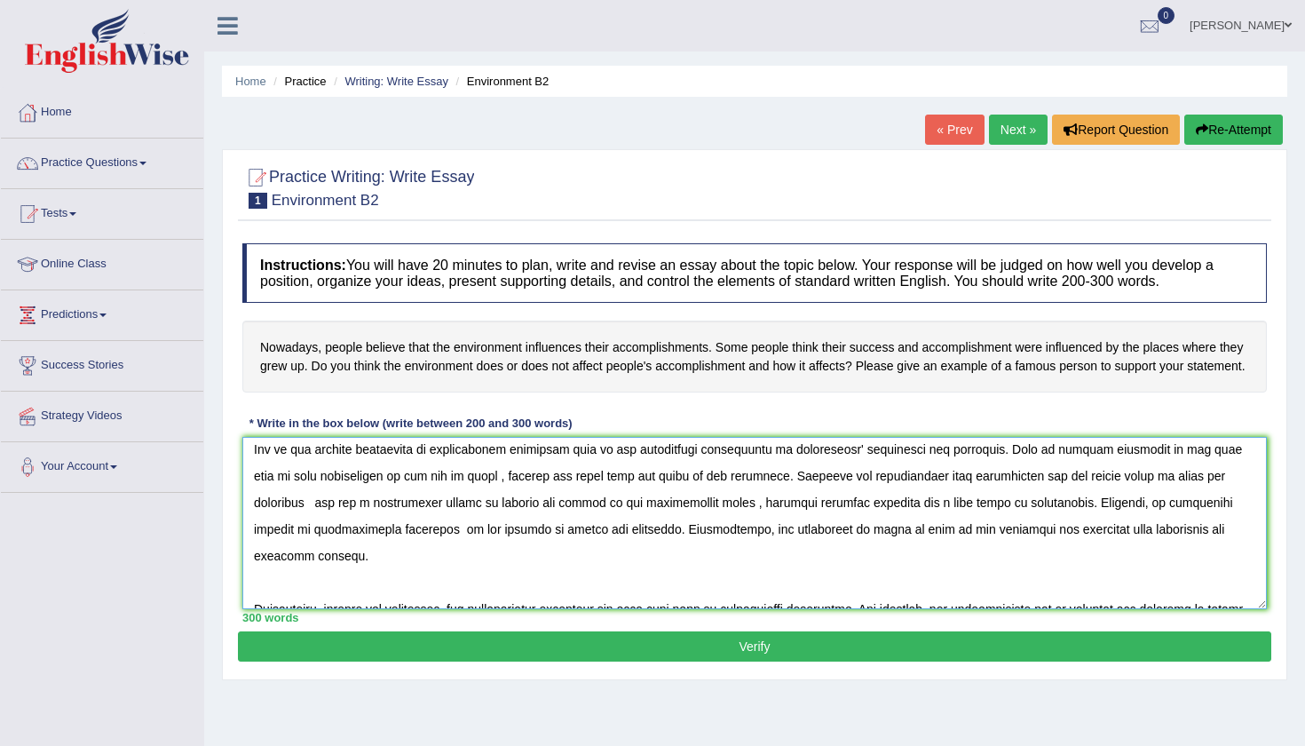
scroll to position [7, 0]
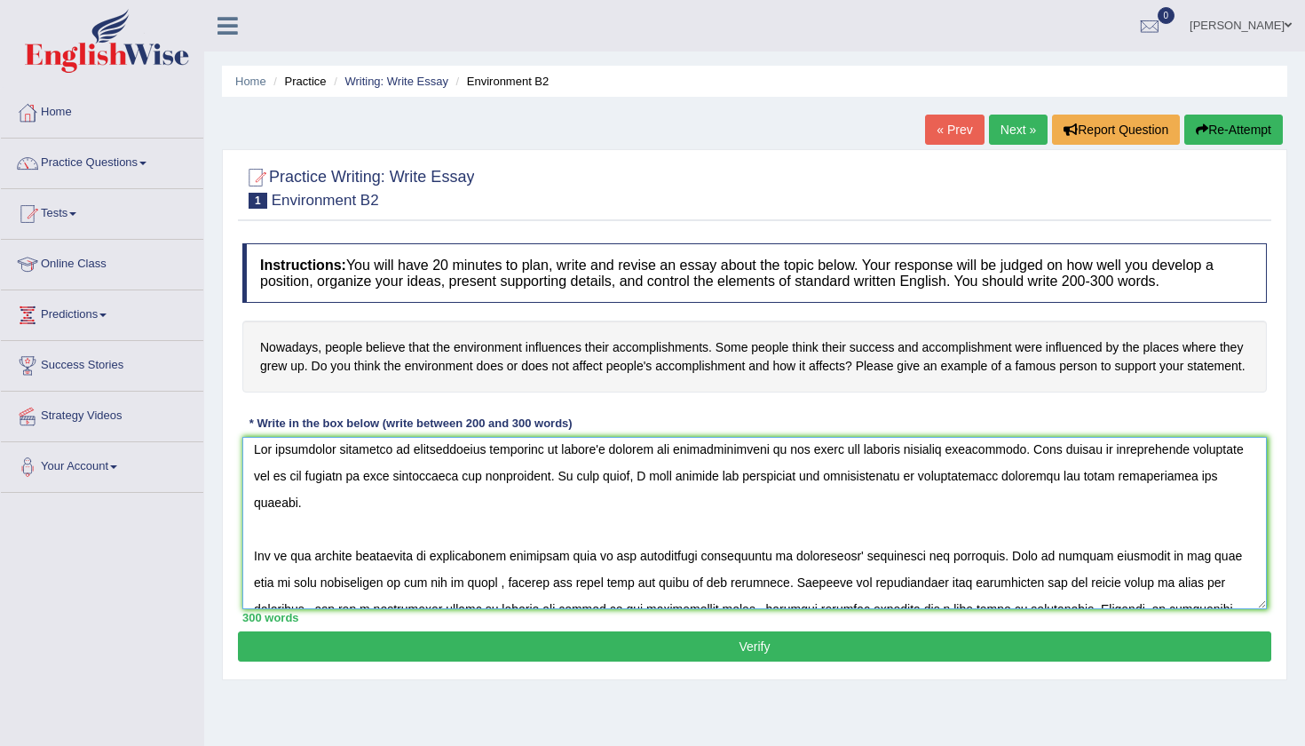
click at [250, 548] on textarea at bounding box center [754, 523] width 1024 height 172
click at [728, 570] on textarea at bounding box center [754, 523] width 1024 height 172
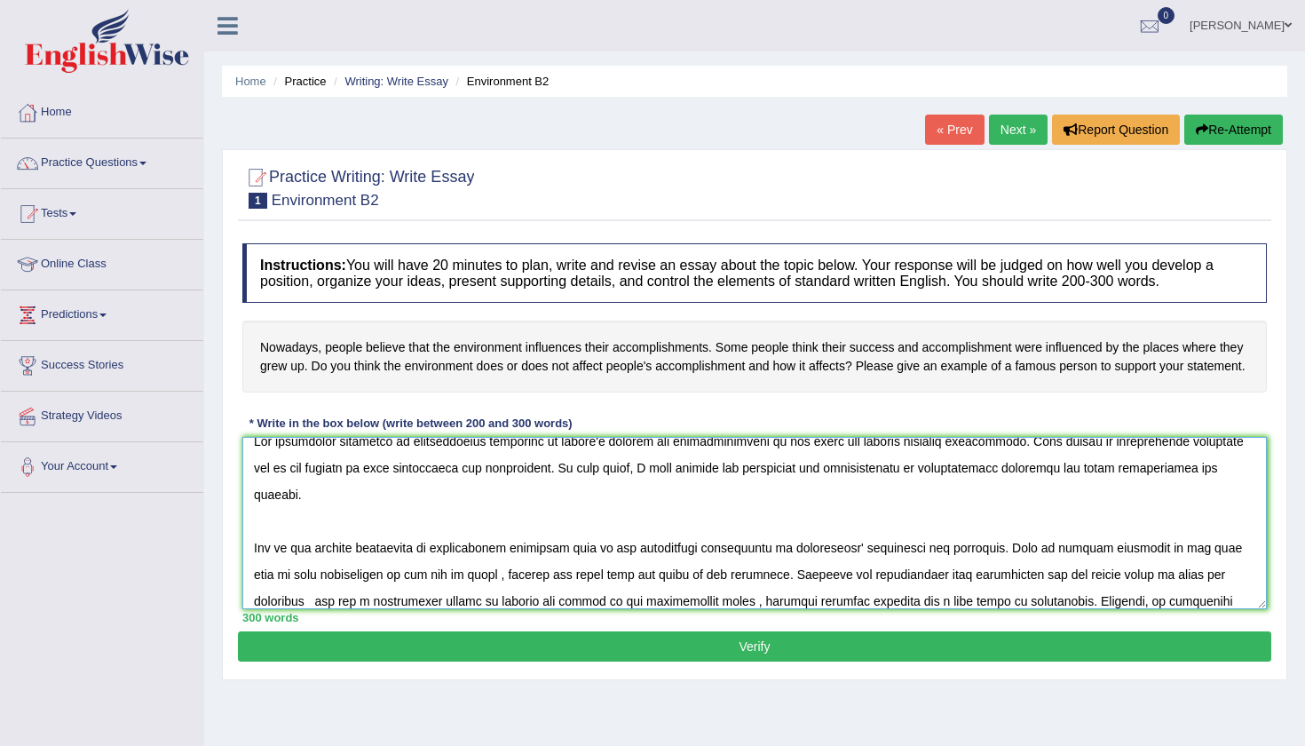
scroll to position [114, 0]
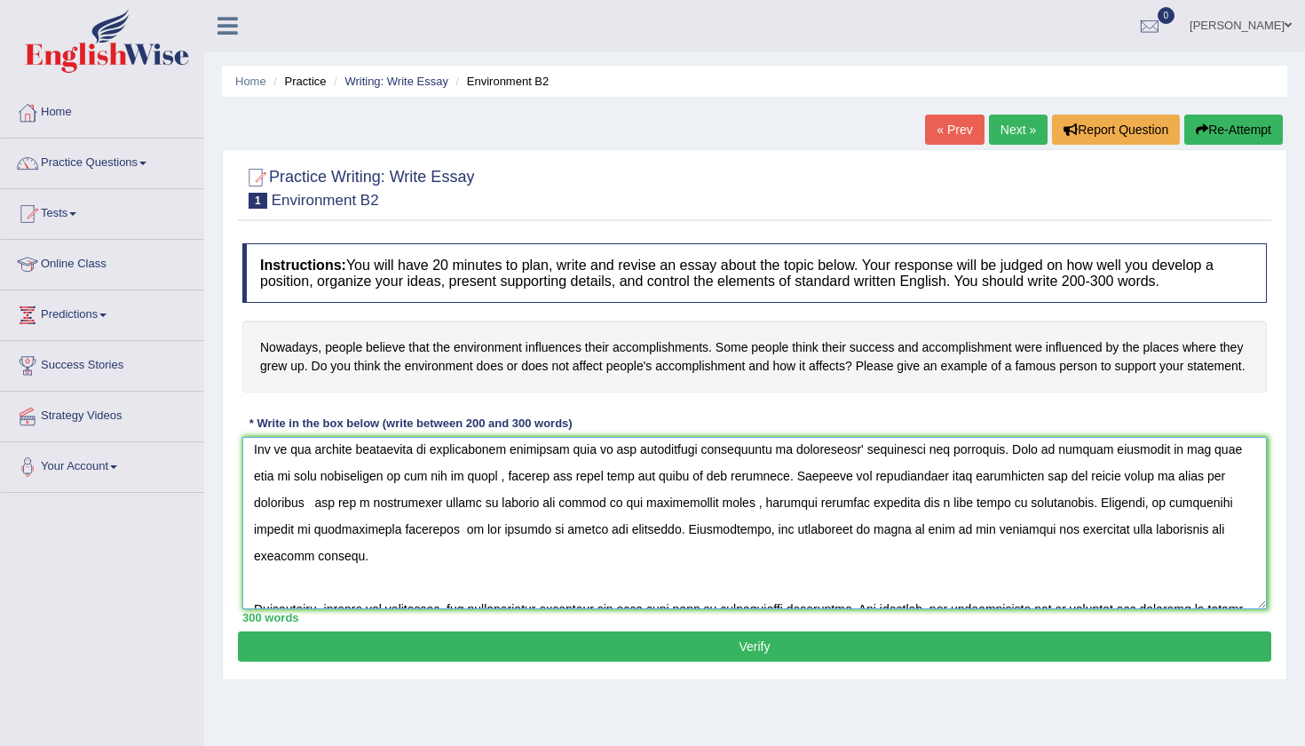
click at [385, 520] on textarea at bounding box center [754, 523] width 1024 height 172
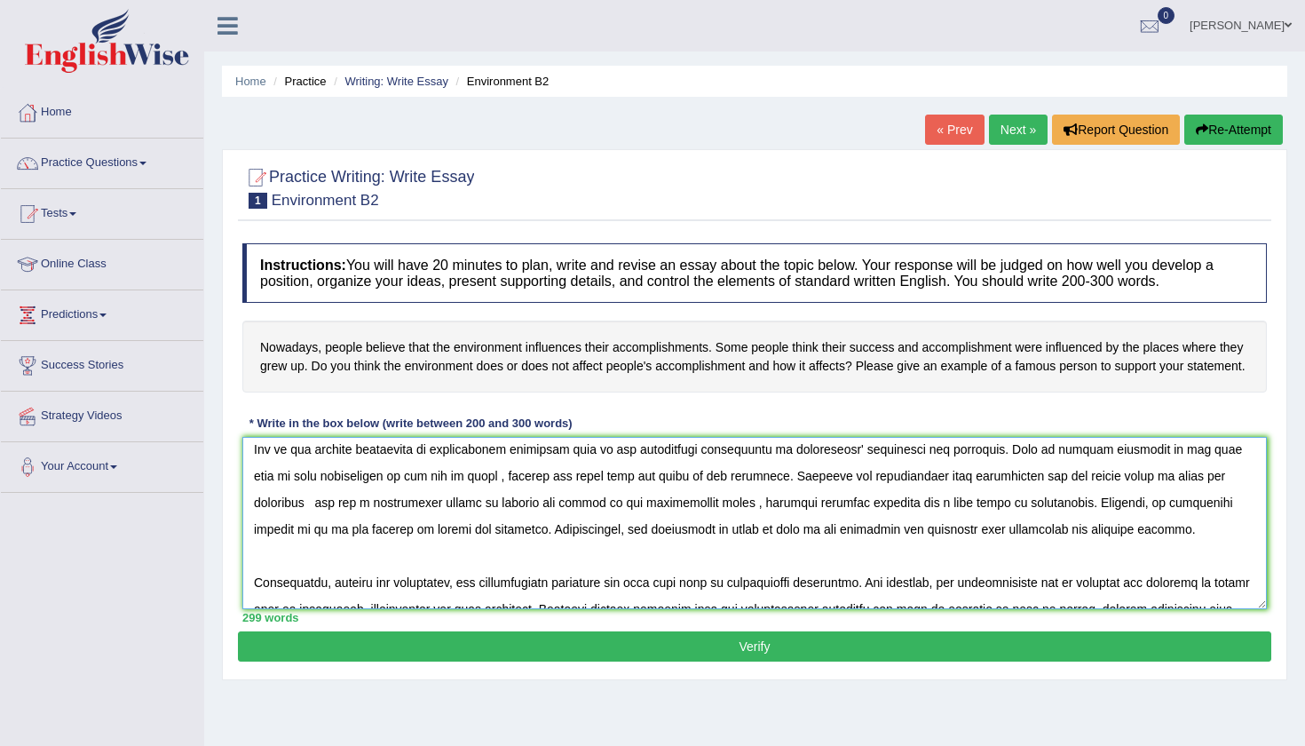
click at [453, 580] on textarea at bounding box center [754, 523] width 1024 height 172
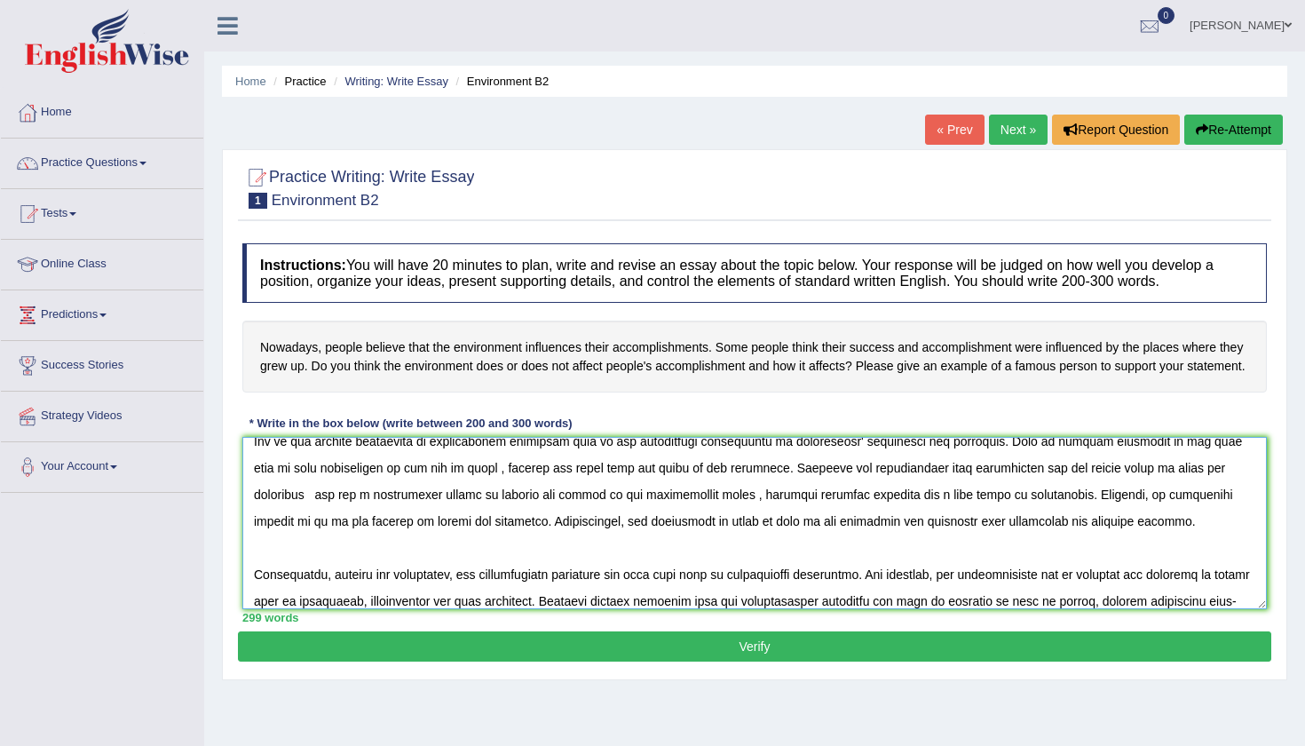
scroll to position [220, 0]
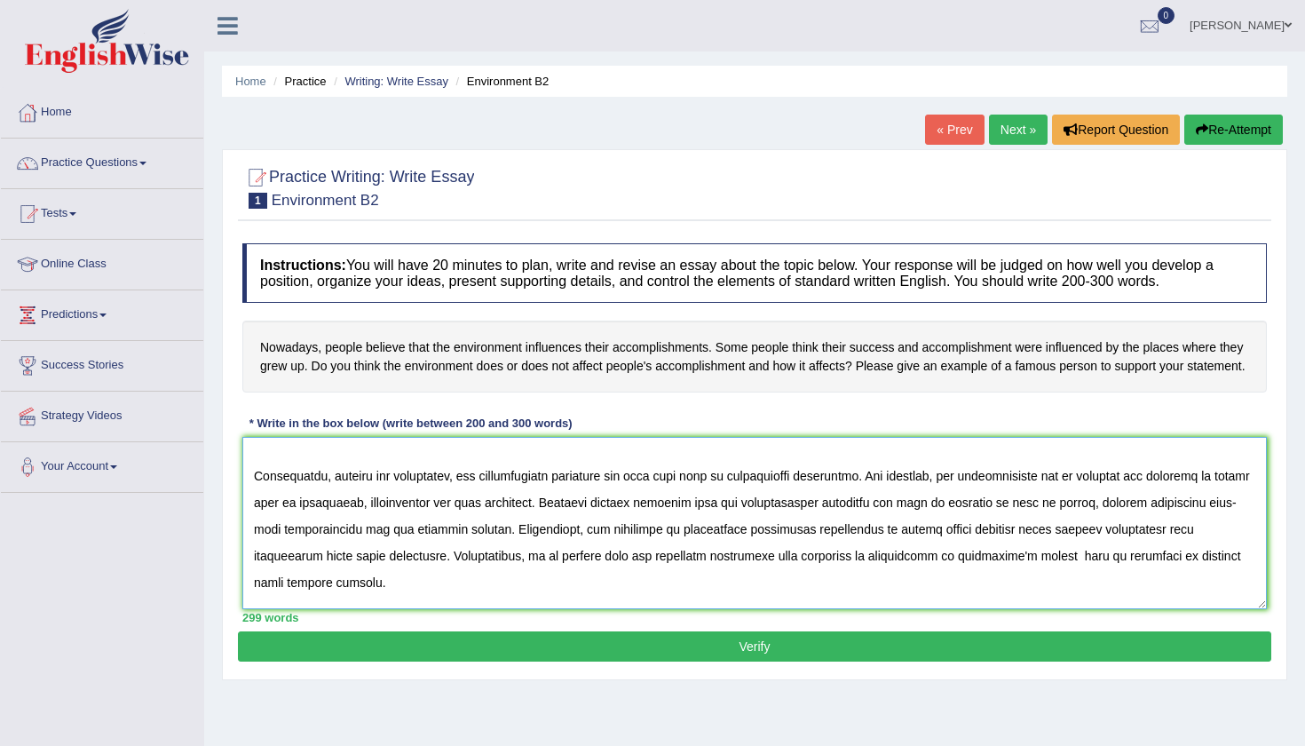
click at [1116, 463] on textarea at bounding box center [754, 523] width 1024 height 172
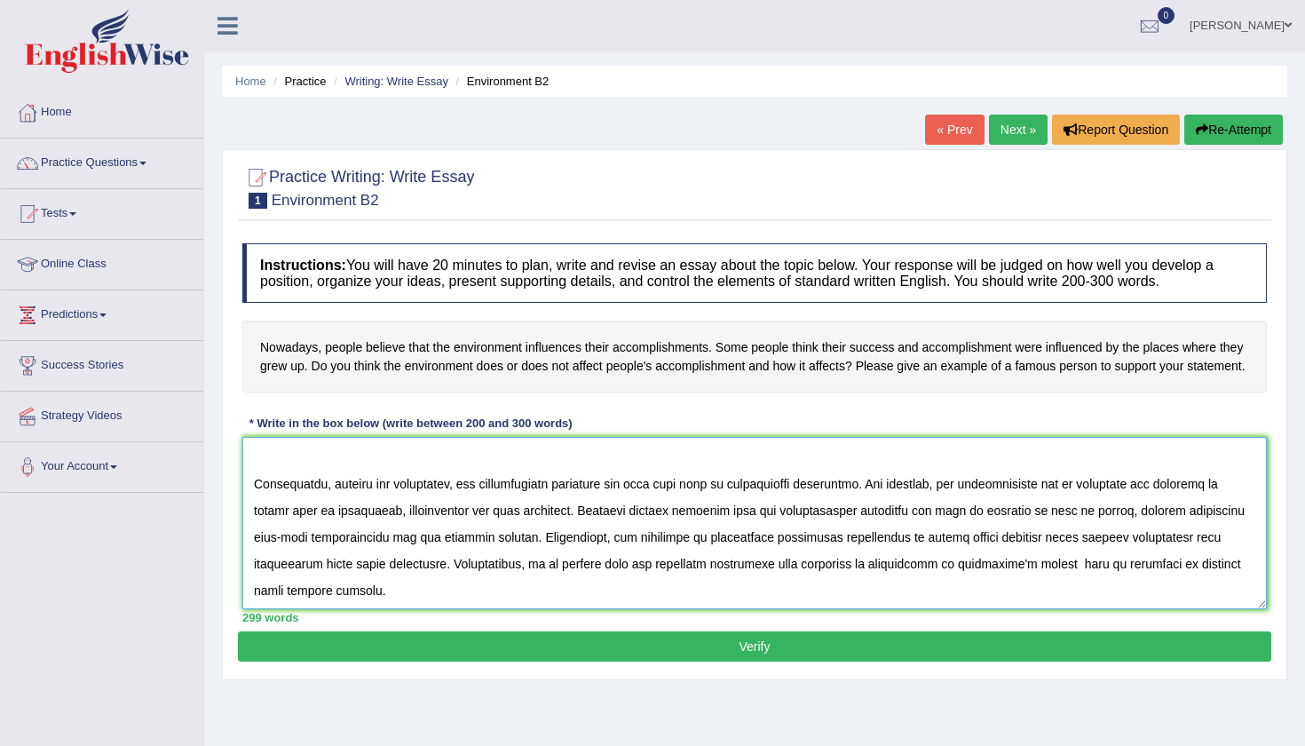
drag, startPoint x: 754, startPoint y: 526, endPoint x: 617, endPoint y: 529, distance: 136.8
click at [617, 529] on textarea at bounding box center [754, 523] width 1024 height 172
click at [629, 542] on textarea at bounding box center [754, 523] width 1024 height 172
drag, startPoint x: 752, startPoint y: 526, endPoint x: 599, endPoint y: 528, distance: 152.7
click at [598, 527] on textarea at bounding box center [754, 523] width 1024 height 172
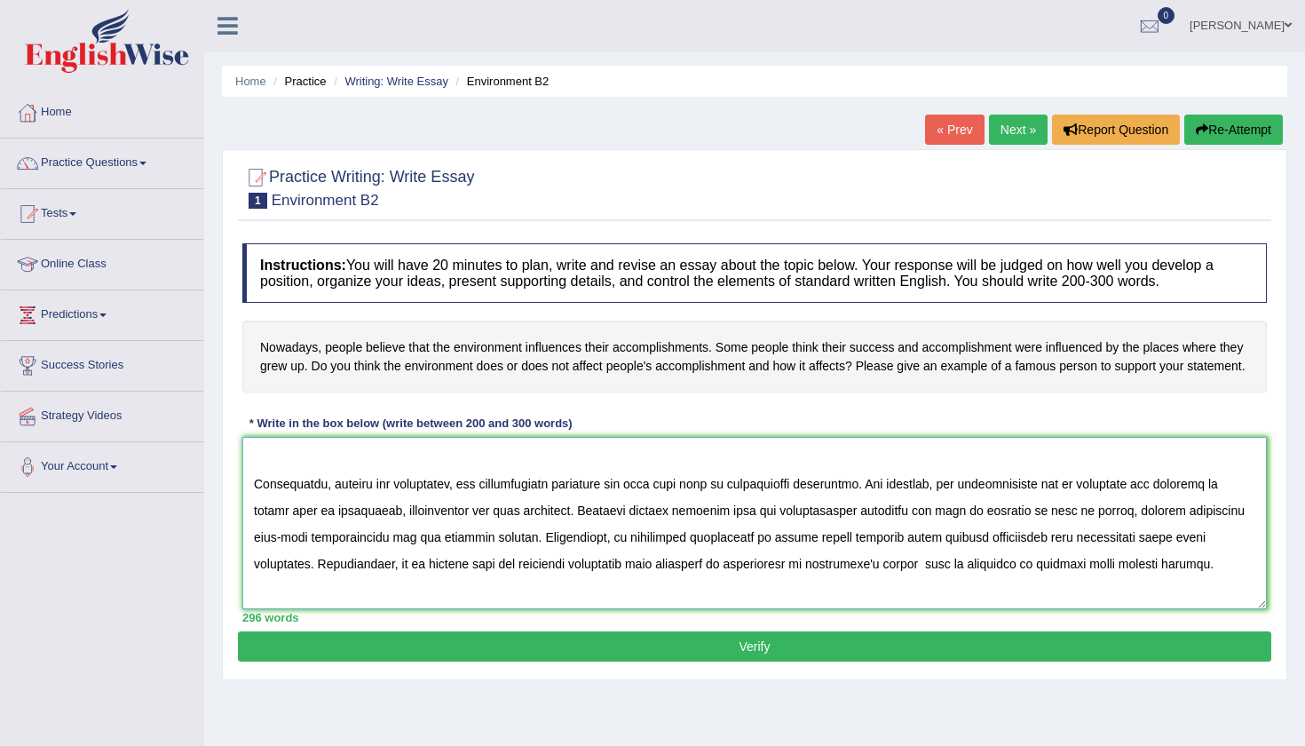
scroll to position [228, 0]
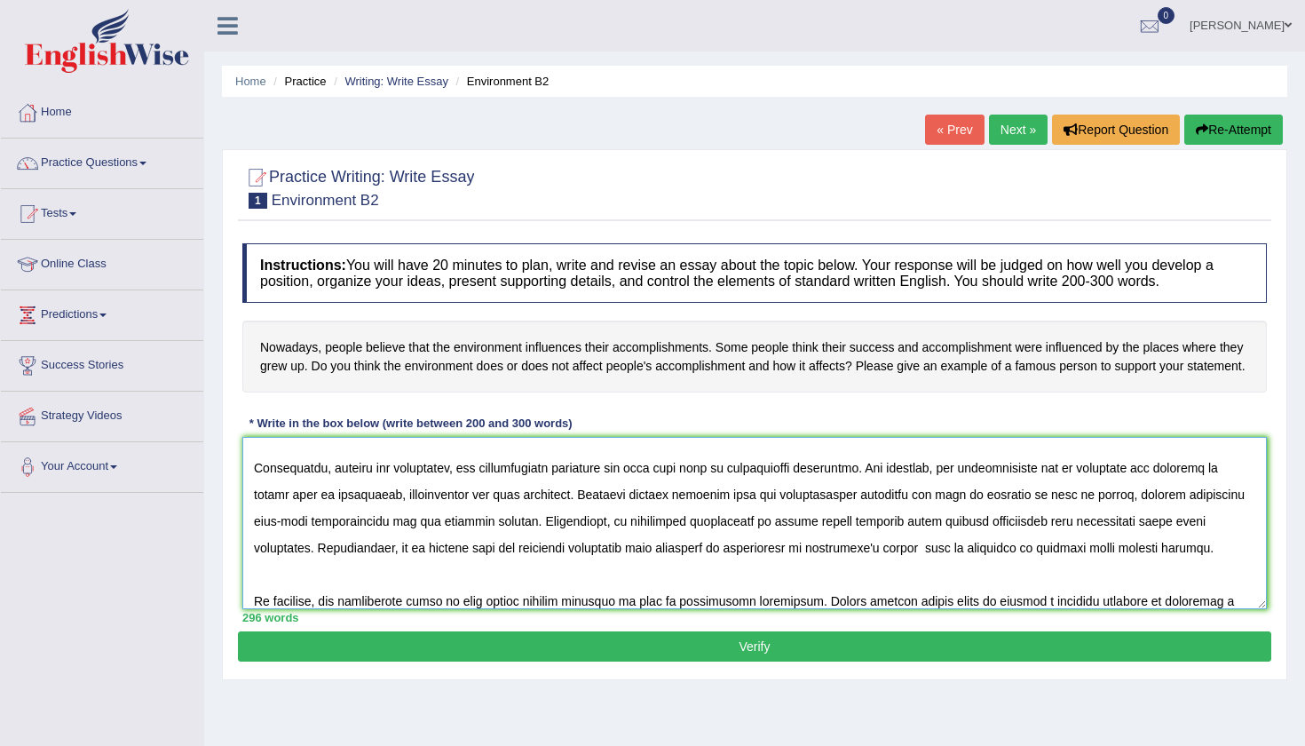
click at [868, 538] on textarea at bounding box center [754, 523] width 1024 height 172
click at [684, 554] on textarea at bounding box center [754, 523] width 1024 height 172
type textarea "The increasing influence of environmental influence on people's success and acc…"
click at [681, 650] on button "Verify" at bounding box center [754, 646] width 1033 height 30
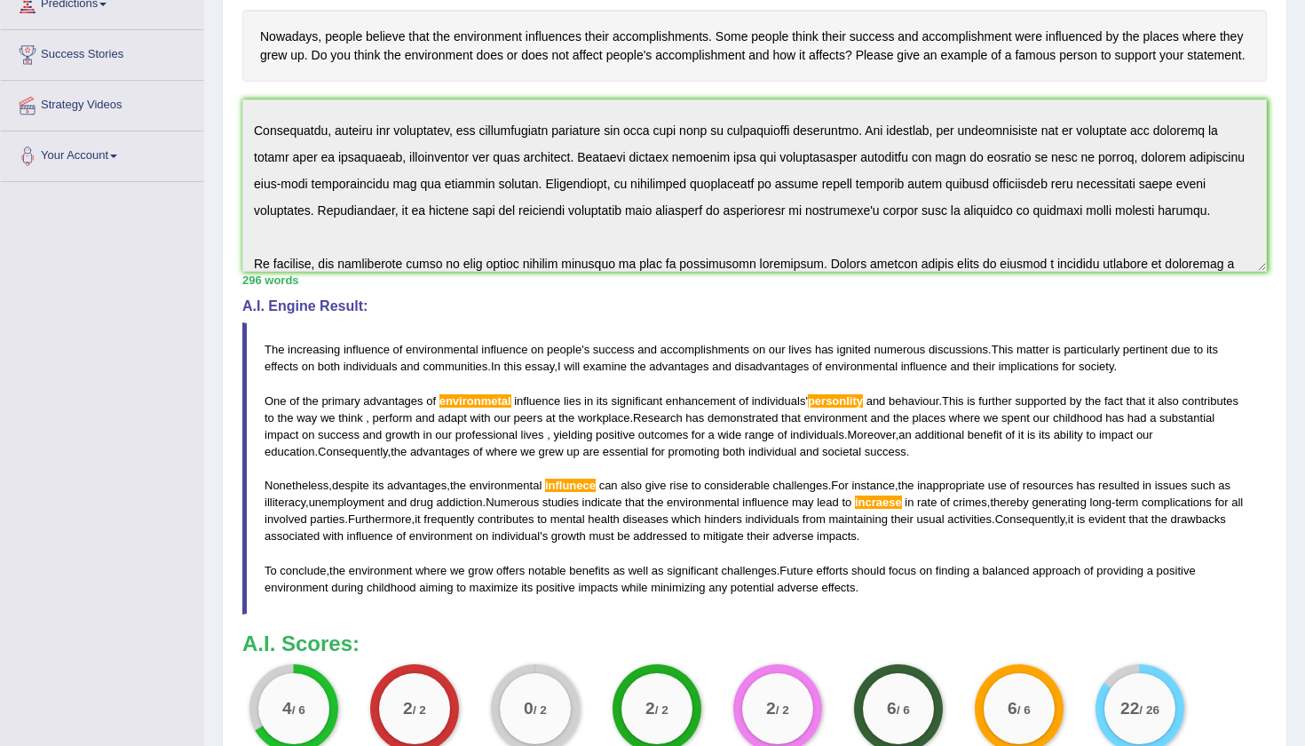
scroll to position [283, 0]
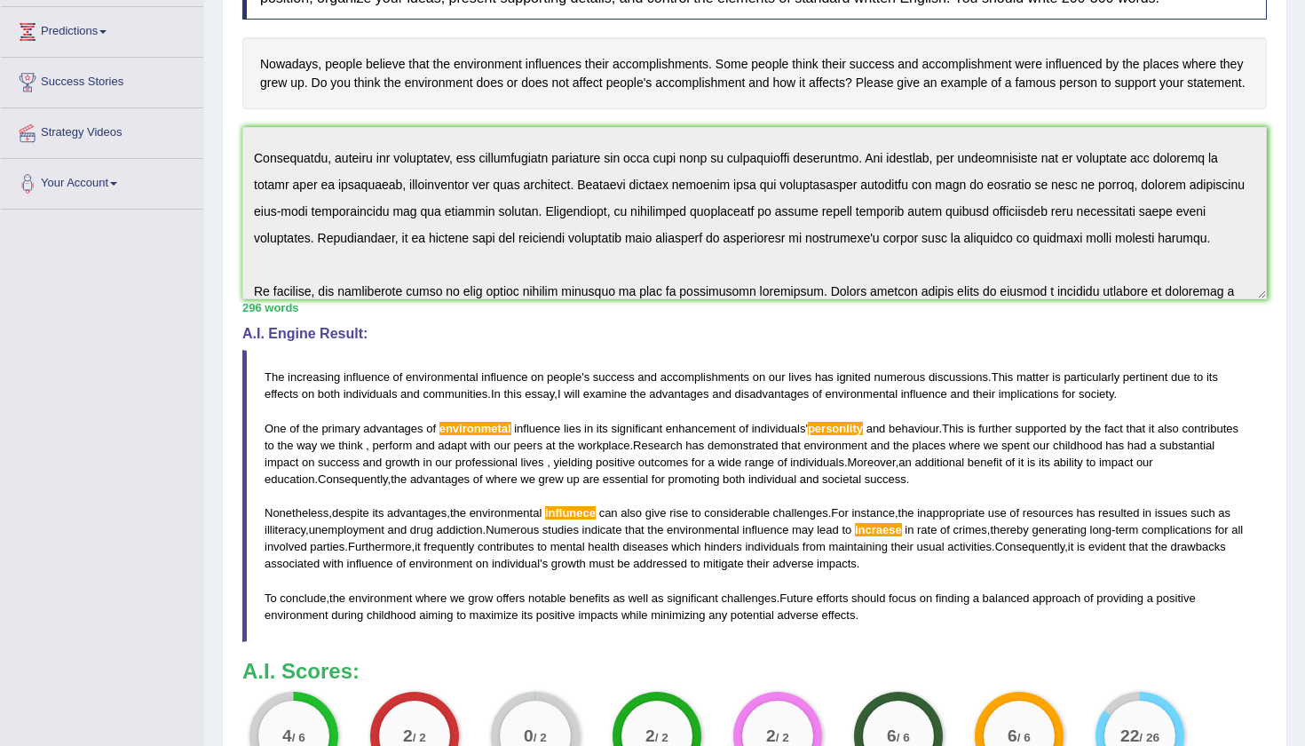
click at [636, 642] on blockquote "The increasing influence of environmental influence on people ' s success and a…" at bounding box center [754, 496] width 1024 height 292
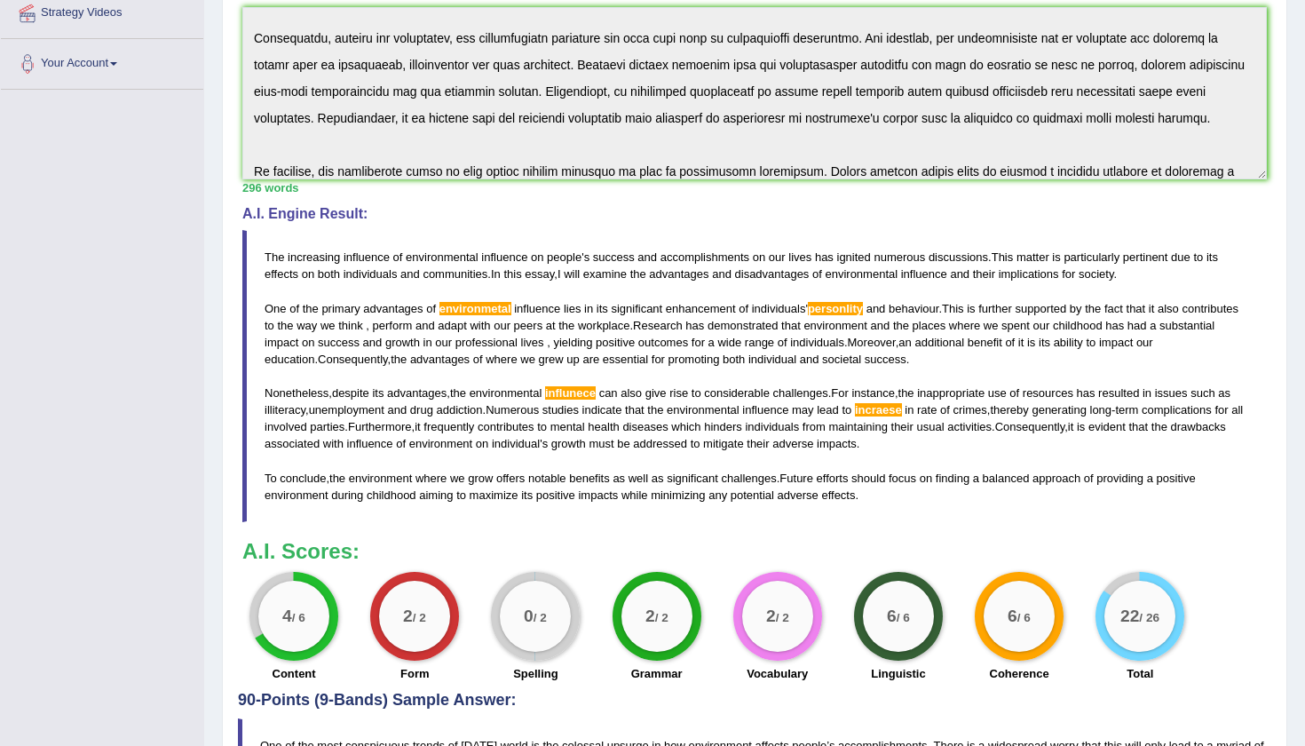
scroll to position [405, 0]
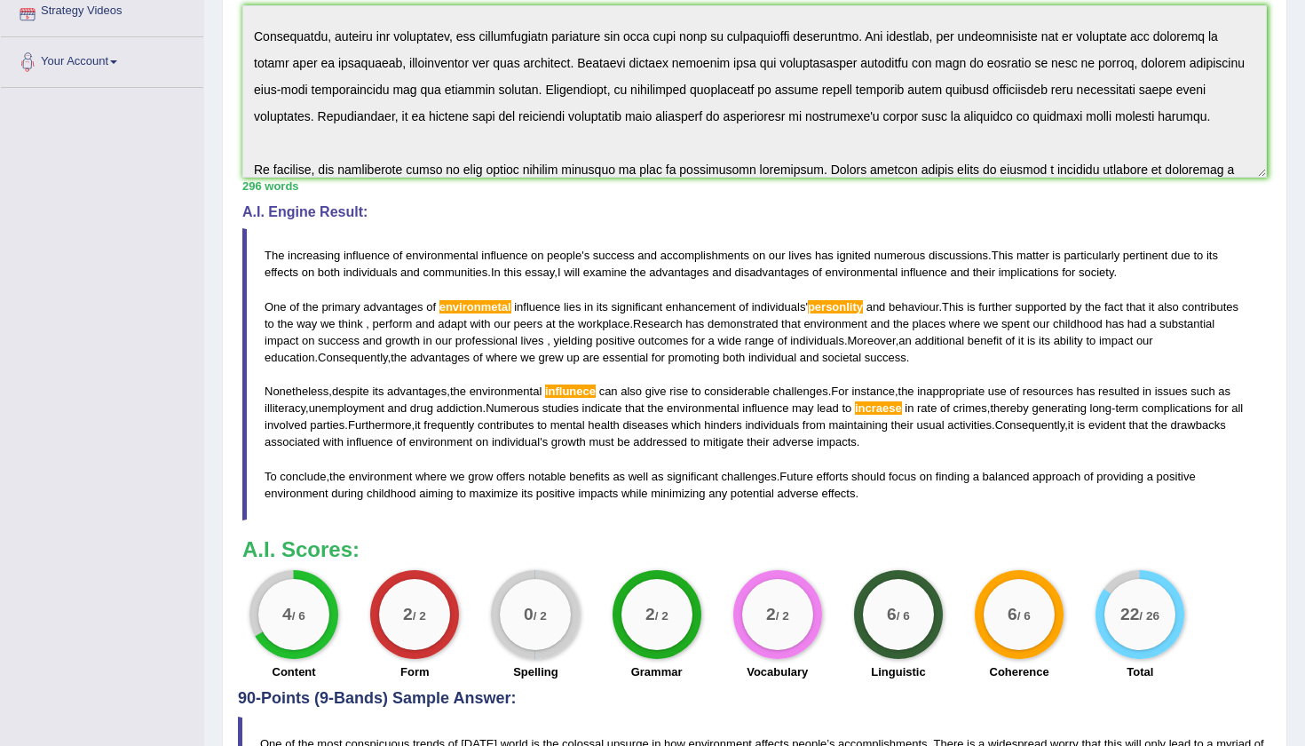
click at [225, 120] on div "Practice Writing: Write Essay 1 Environment B2 Instructions: You will have 20 m…" at bounding box center [754, 439] width 1065 height 1390
click at [212, 71] on div "Home Practice Writing: Write Essay Environment B2 « Prev Next » Report Question…" at bounding box center [754, 371] width 1101 height 1553
click at [212, 70] on div "Home Practice Writing: Write Essay Environment B2 « Prev Next » Report Question…" at bounding box center [754, 371] width 1101 height 1553
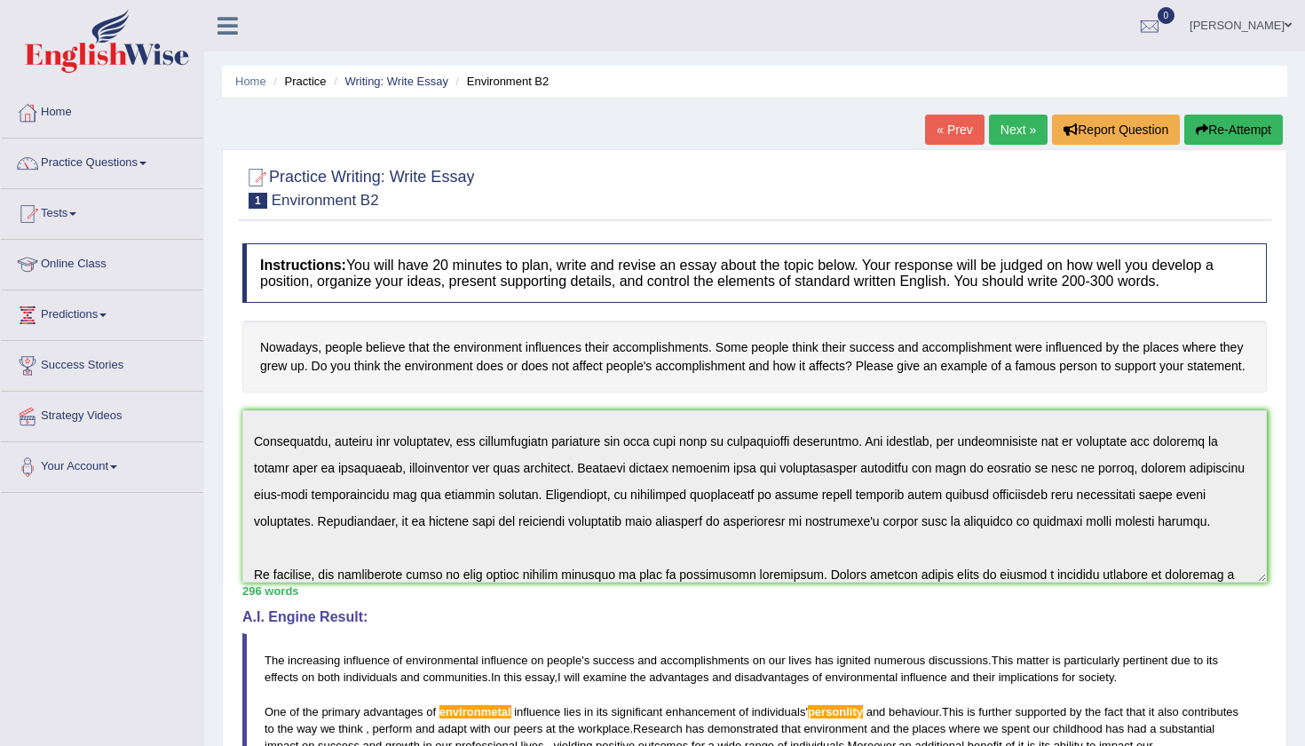
scroll to position [0, 0]
click at [117, 162] on link "Practice Questions" at bounding box center [102, 160] width 202 height 44
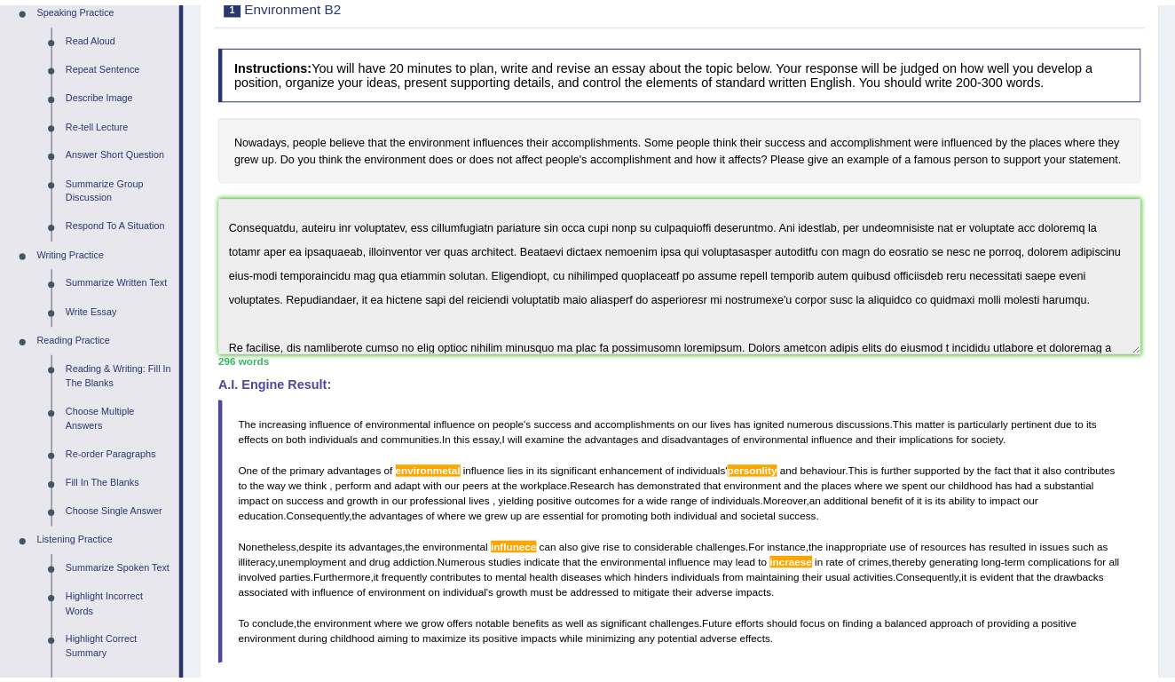
scroll to position [202, 0]
